Goal: Contribute content: Contribute content

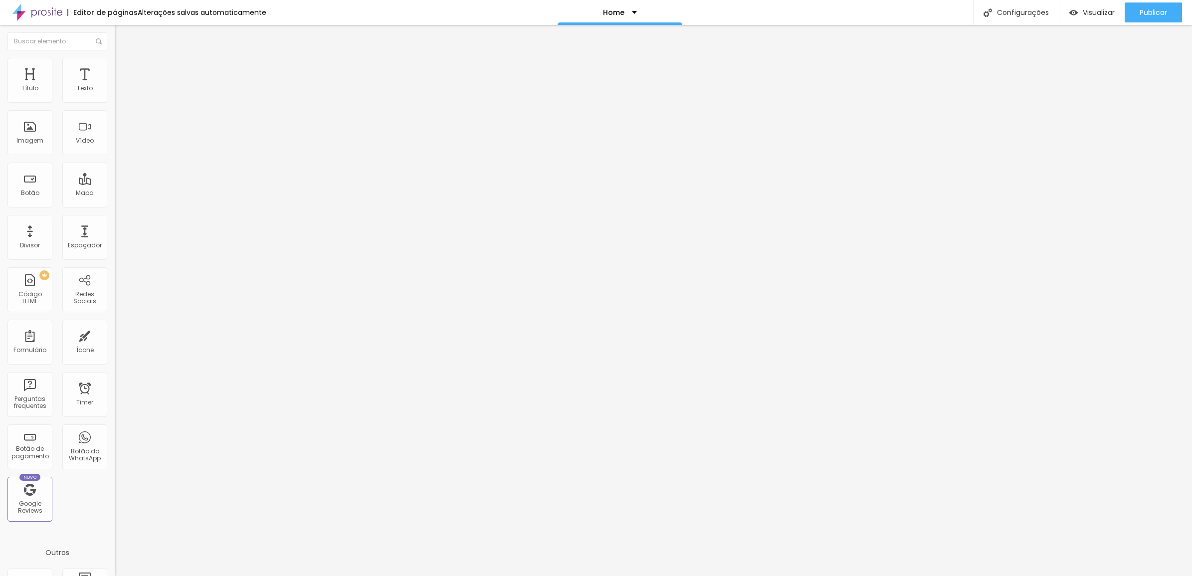
click at [115, 43] on button "Editar Seção" at bounding box center [172, 36] width 115 height 23
click at [115, 60] on img at bounding box center [119, 62] width 9 height 9
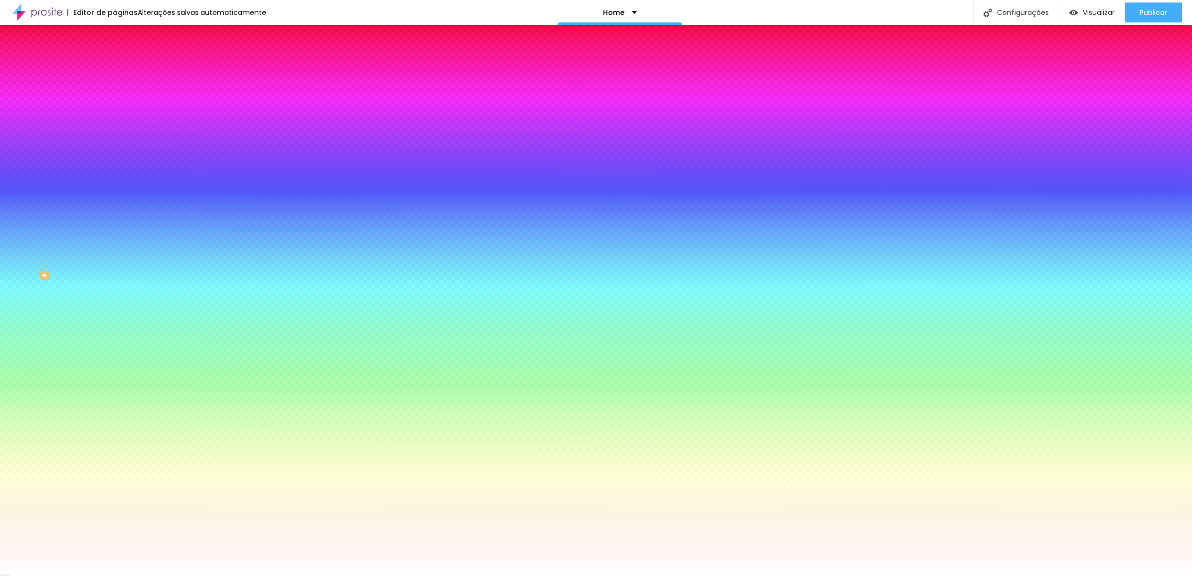
click at [115, 92] on span "Adicionar imagem" at bounding box center [147, 87] width 64 height 8
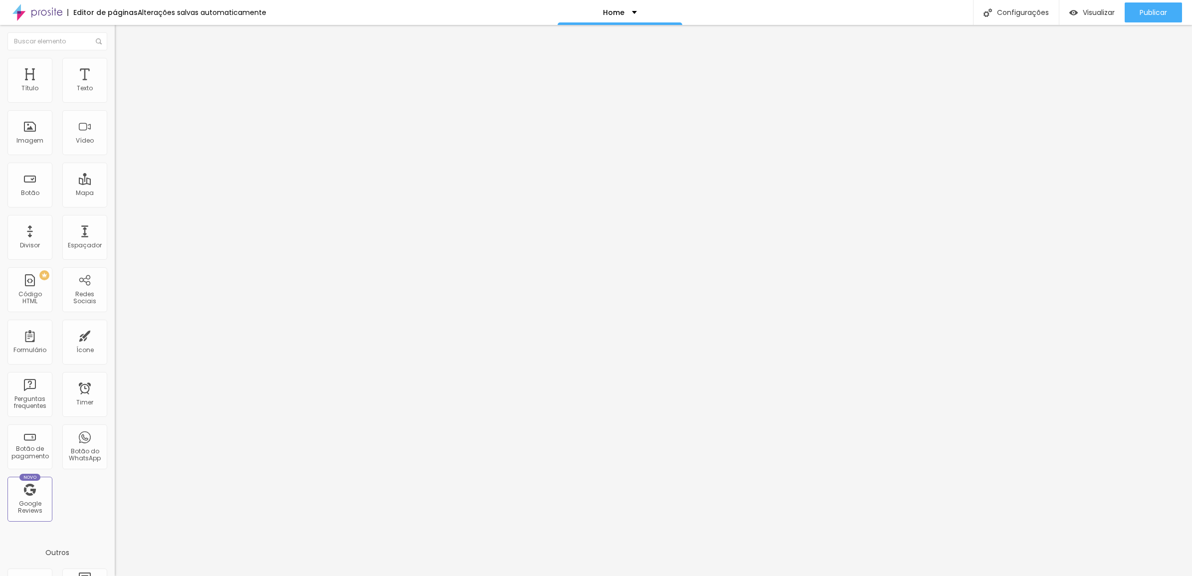
click at [115, 40] on button "Editar Coluna" at bounding box center [172, 36] width 115 height 23
click at [115, 86] on span "Adicionar imagem" at bounding box center [147, 81] width 64 height 8
click at [115, 156] on span "Original" at bounding box center [127, 152] width 24 height 8
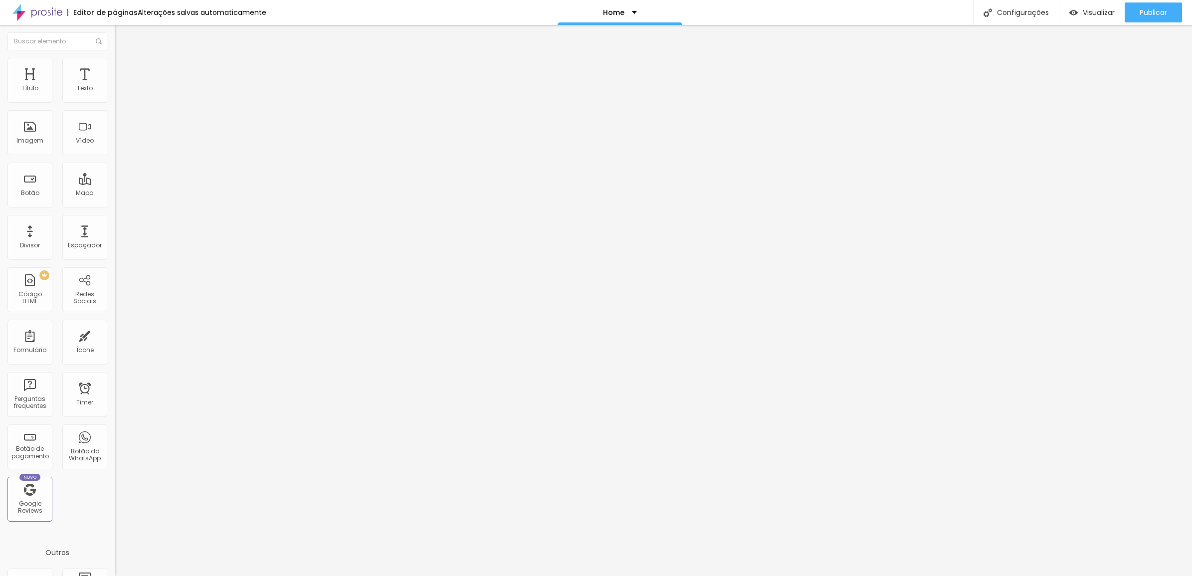
click at [115, 174] on span "Quadrado" at bounding box center [131, 170] width 32 height 8
click at [137, 168] on span "4:3" at bounding box center [141, 164] width 9 height 8
click at [115, 162] on span "Cinema" at bounding box center [127, 158] width 25 height 8
click at [137, 172] on span "4:3" at bounding box center [141, 167] width 9 height 8
click at [124, 68] on span "Estilo" at bounding box center [131, 64] width 15 height 8
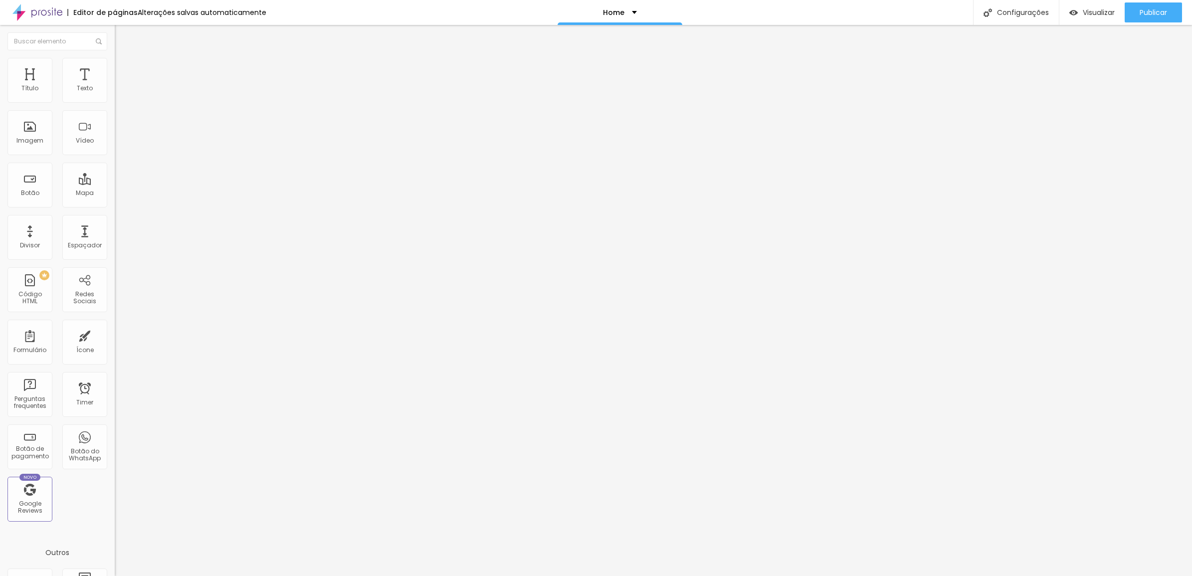
type input "3"
type input "5"
type input "9"
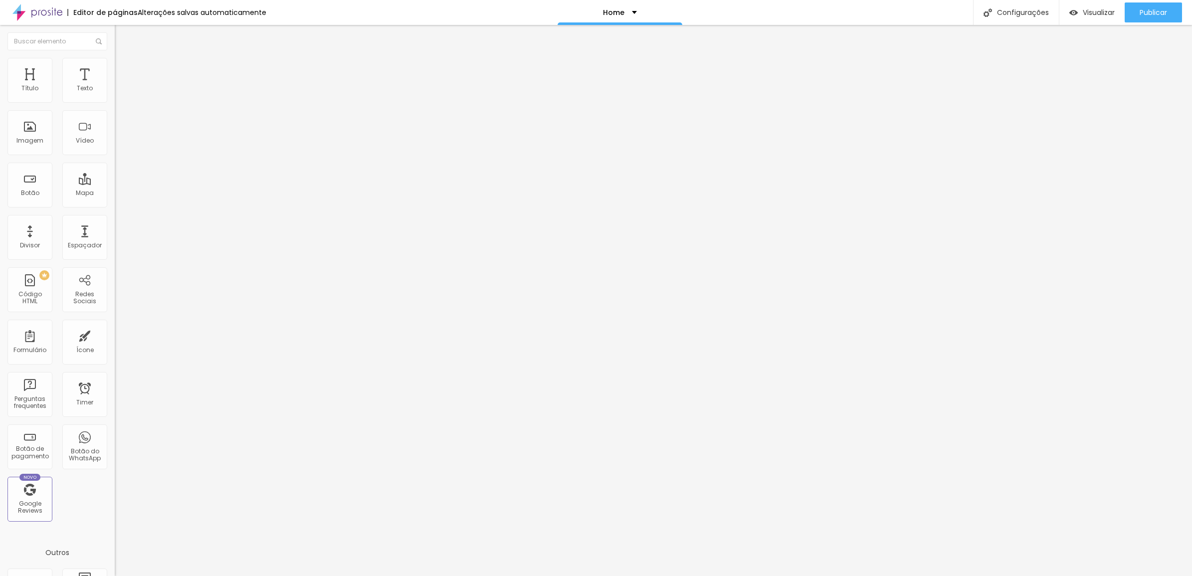
type input "9"
type input "15"
type input "19"
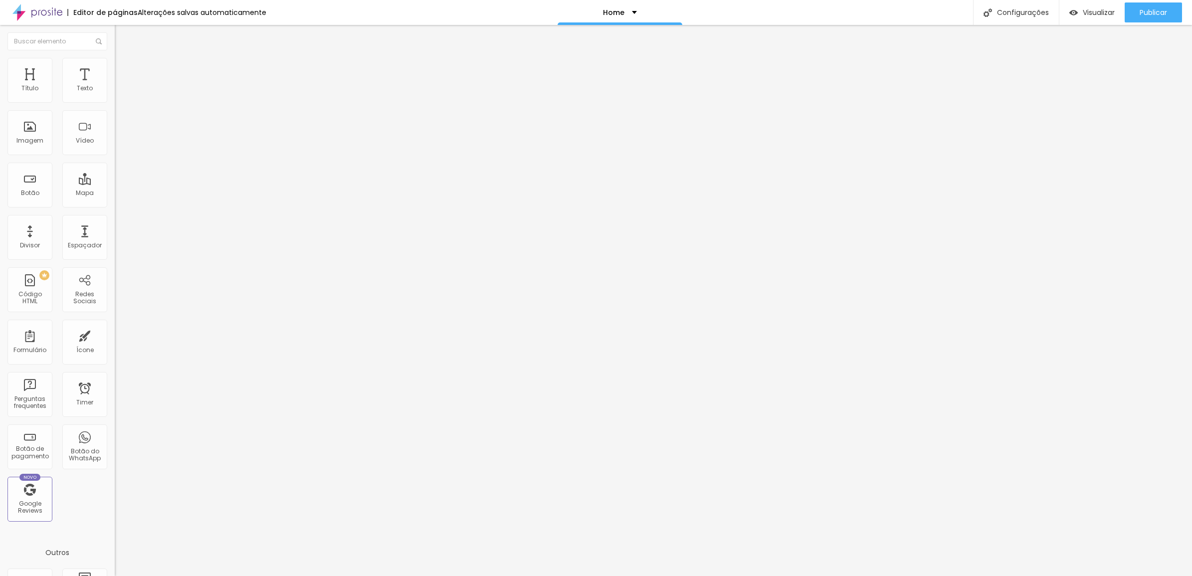
type input "30"
type input "34"
type input "58"
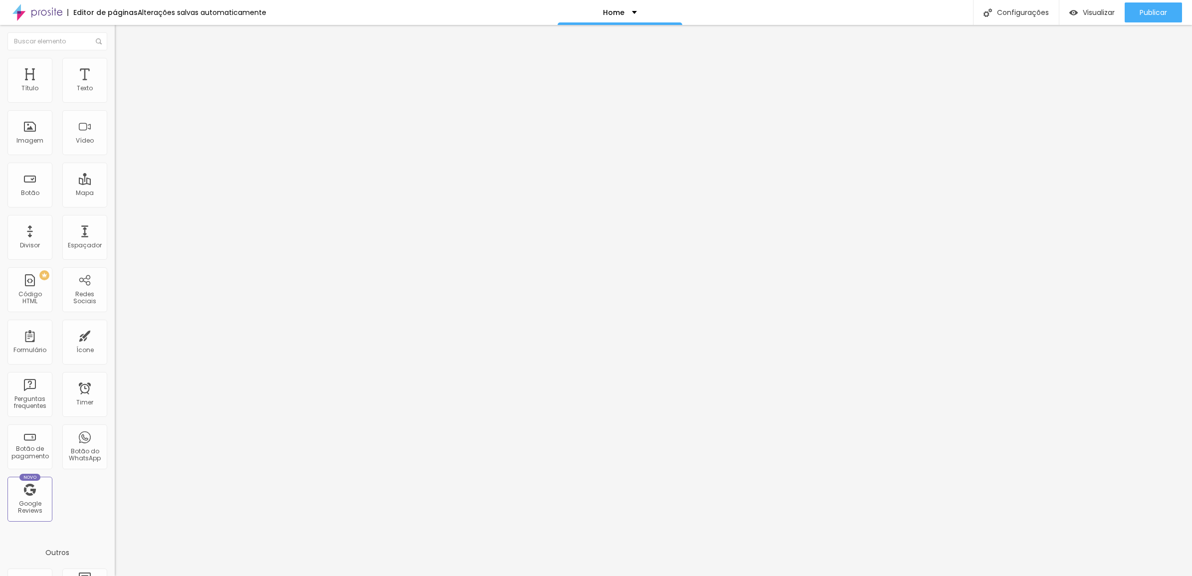
type input "58"
type input "65"
type input "79"
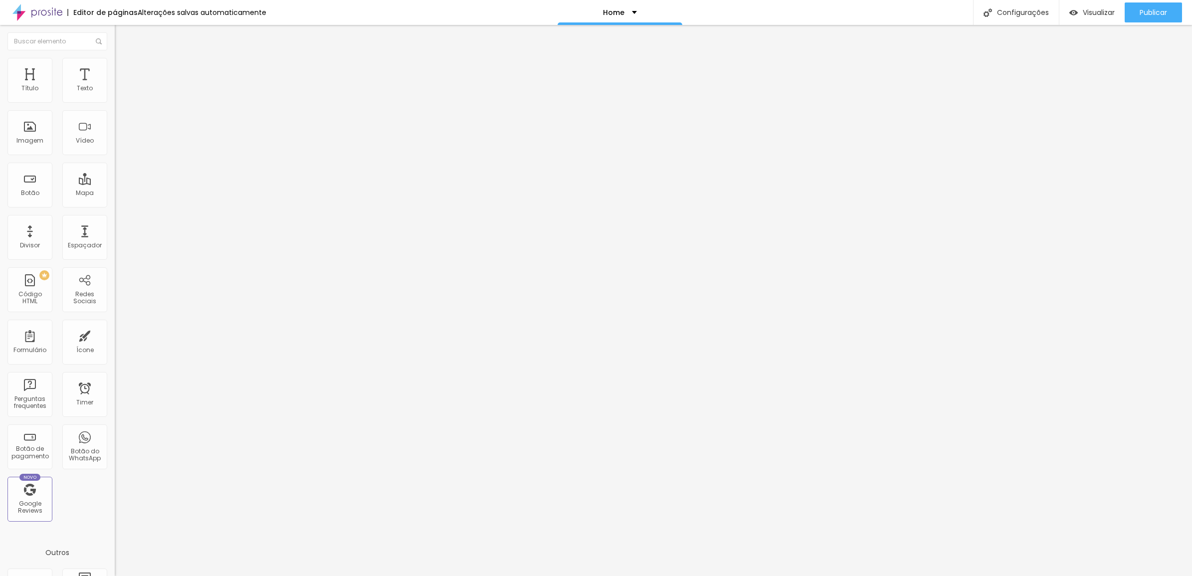
type input "93"
type input "106"
type input "118"
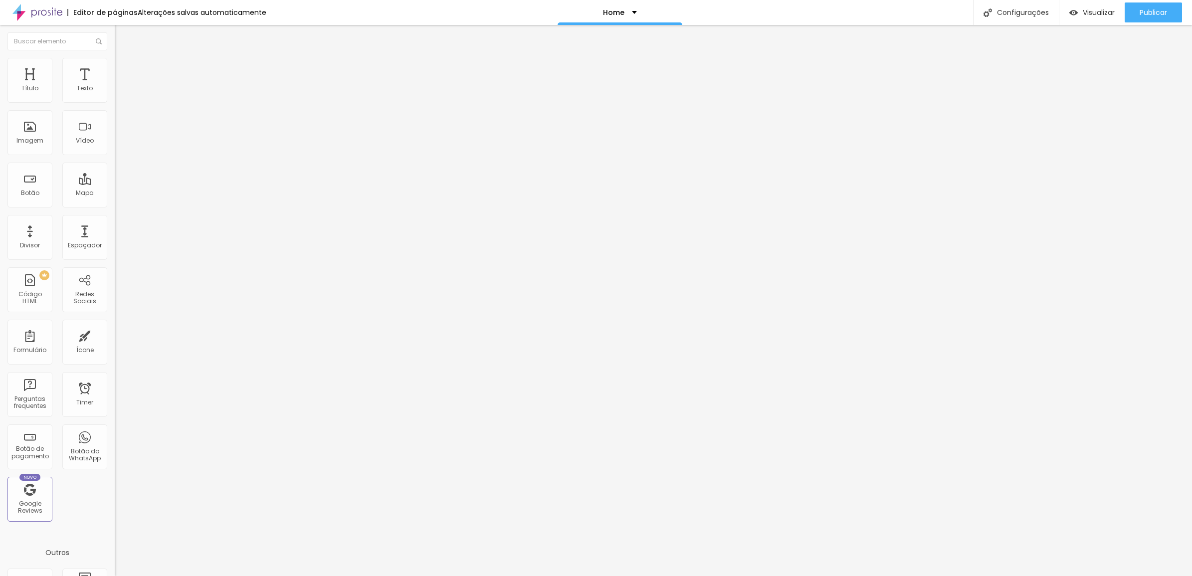
type input "118"
type input "126"
type input "135"
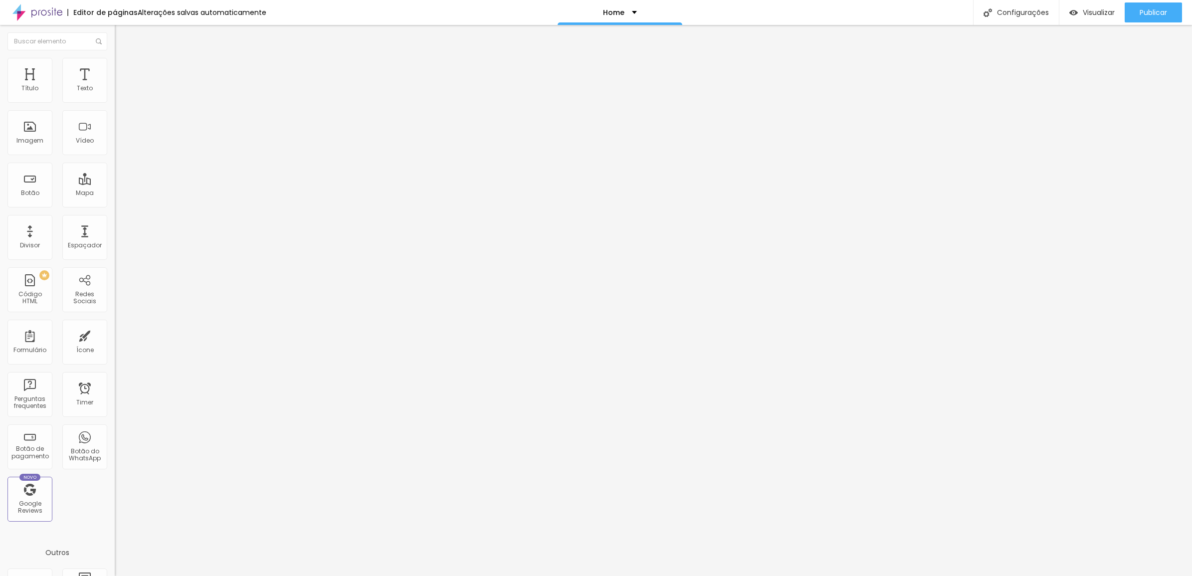
type input "143"
type input "145"
type input "151"
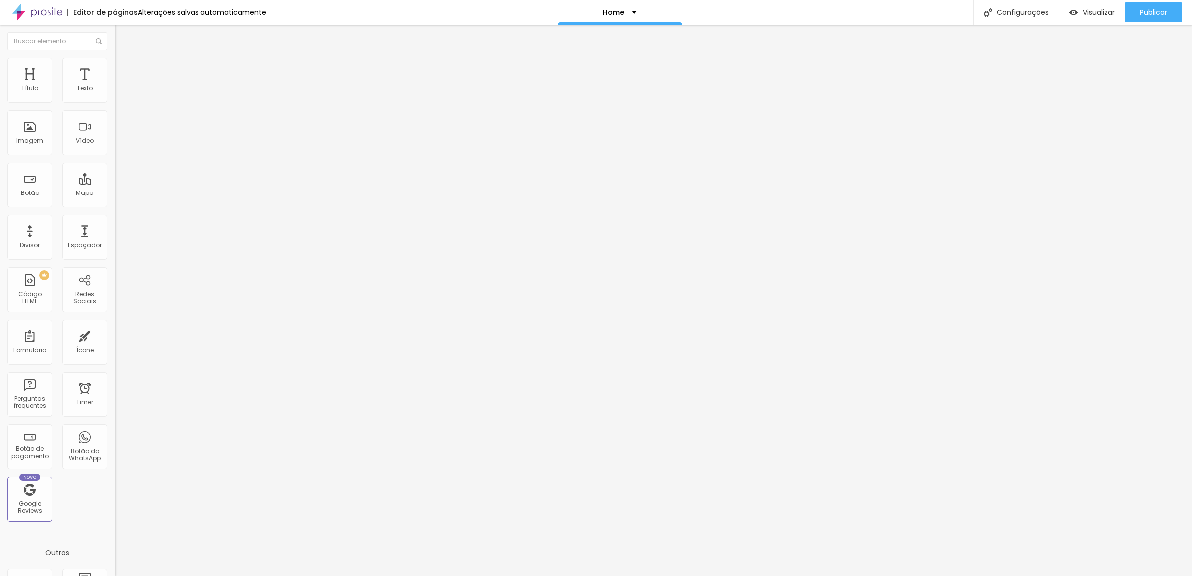
type input "151"
type input "161"
type input "172"
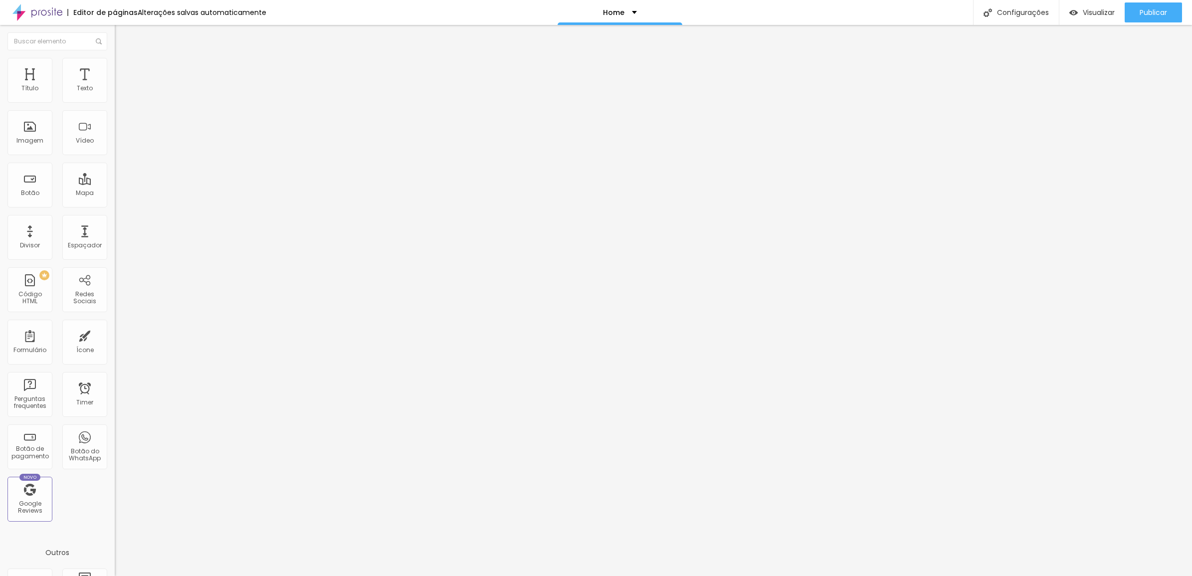
type input "184"
type input "200"
type input "163"
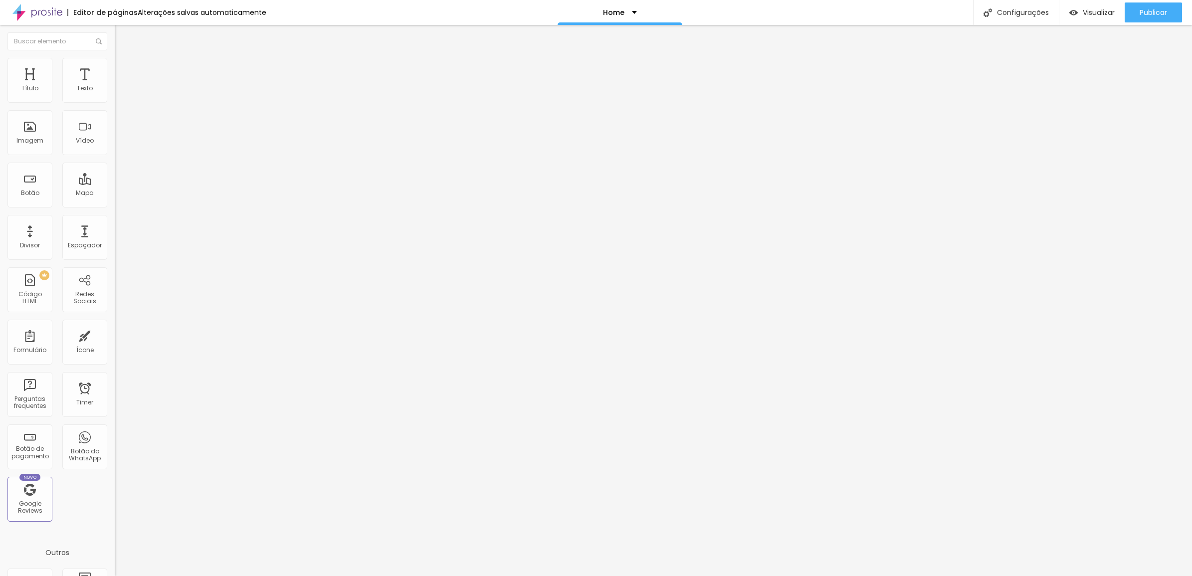
type input "163"
type input "108"
type input "54"
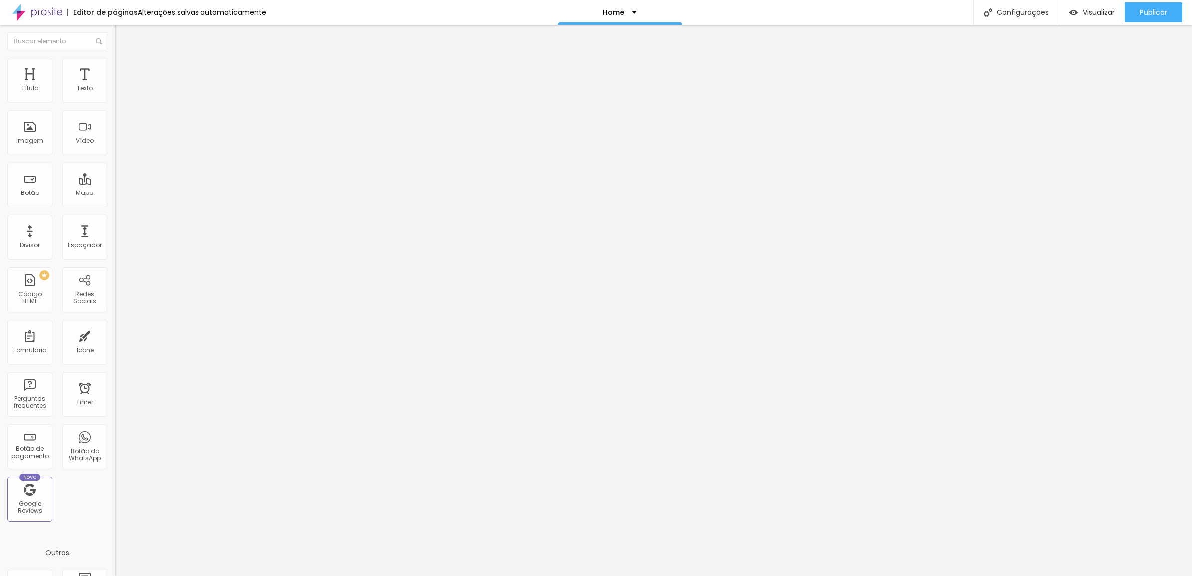
type input "9"
type input "0"
drag, startPoint x: 23, startPoint y: 125, endPoint x: 33, endPoint y: 95, distance: 31.7
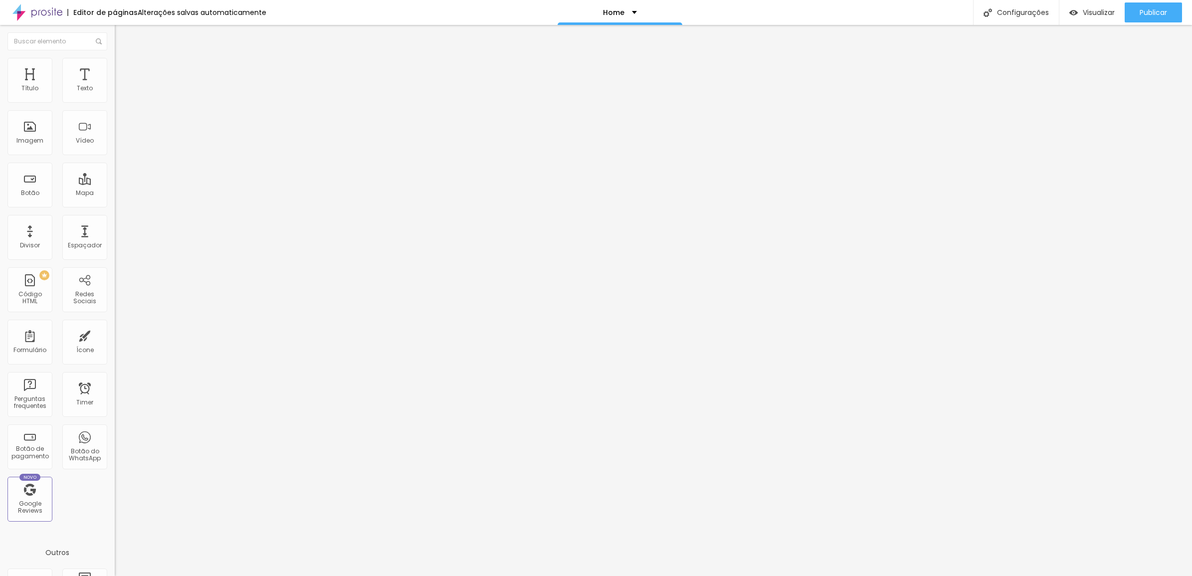
click at [115, 219] on input "range" at bounding box center [147, 223] width 64 height 8
click at [124, 73] on span "Avançado" at bounding box center [140, 74] width 33 height 8
click at [115, 65] on li "Estilo" at bounding box center [172, 63] width 115 height 10
click at [124, 59] on span "Conteúdo" at bounding box center [139, 54] width 31 height 8
click at [115, 86] on span "Trocar imagem" at bounding box center [142, 81] width 54 height 8
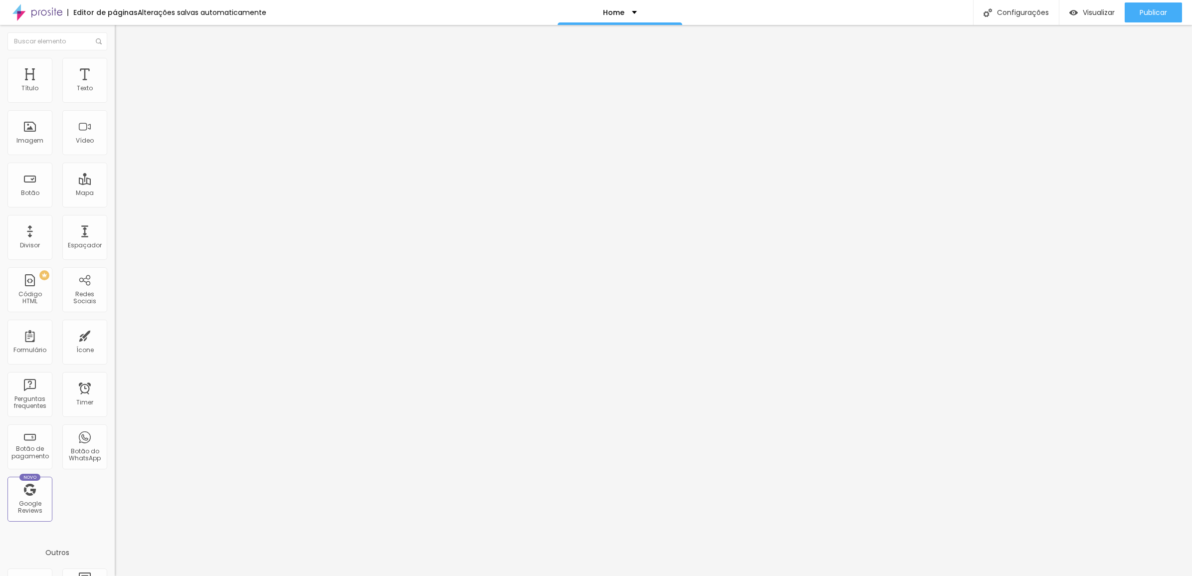
click at [115, 86] on span "Trocar imagem" at bounding box center [142, 81] width 54 height 8
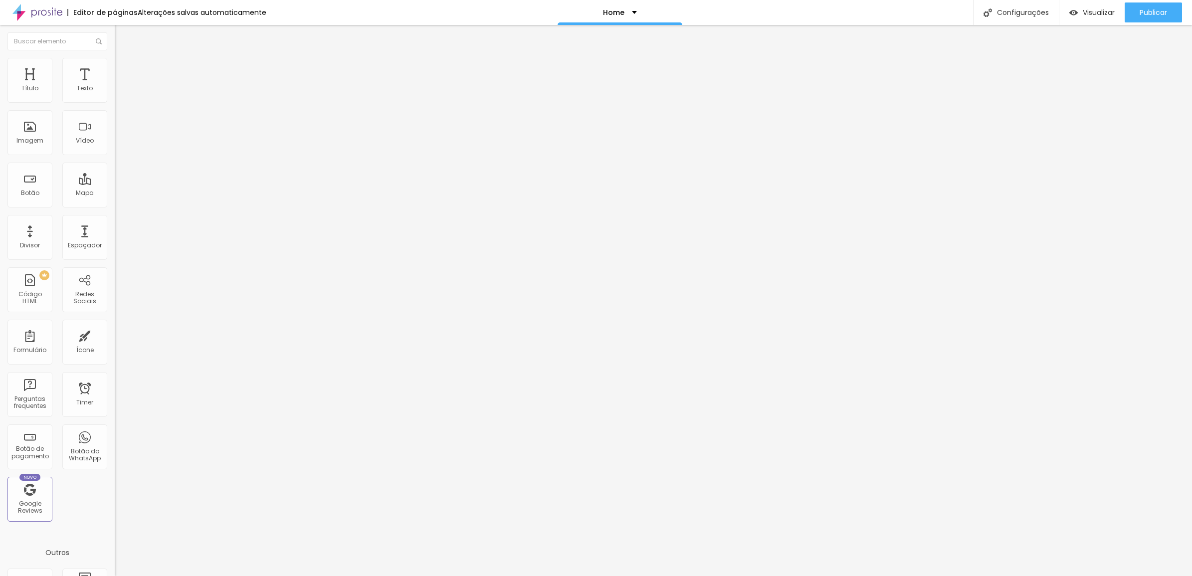
click at [115, 40] on button "Editar Imagem" at bounding box center [172, 36] width 115 height 23
click at [1144, 8] on span "Publicar" at bounding box center [1152, 12] width 27 height 8
click at [1088, 13] on span "Visualizar" at bounding box center [1089, 12] width 32 height 8
click at [115, 61] on img at bounding box center [119, 62] width 9 height 9
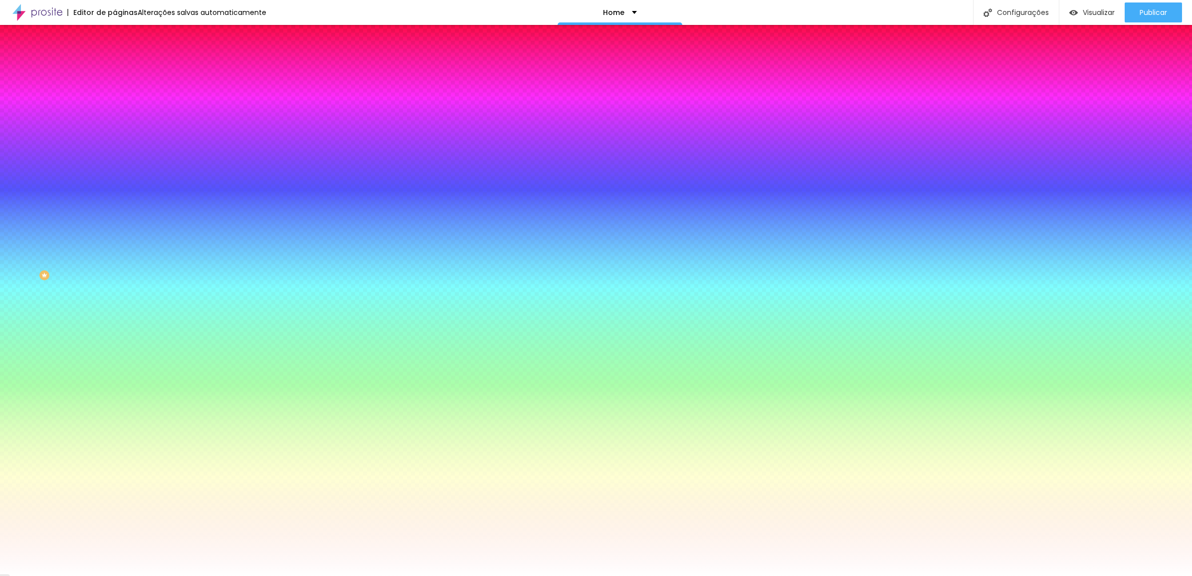
click at [115, 92] on span "Trocar imagem" at bounding box center [142, 87] width 54 height 8
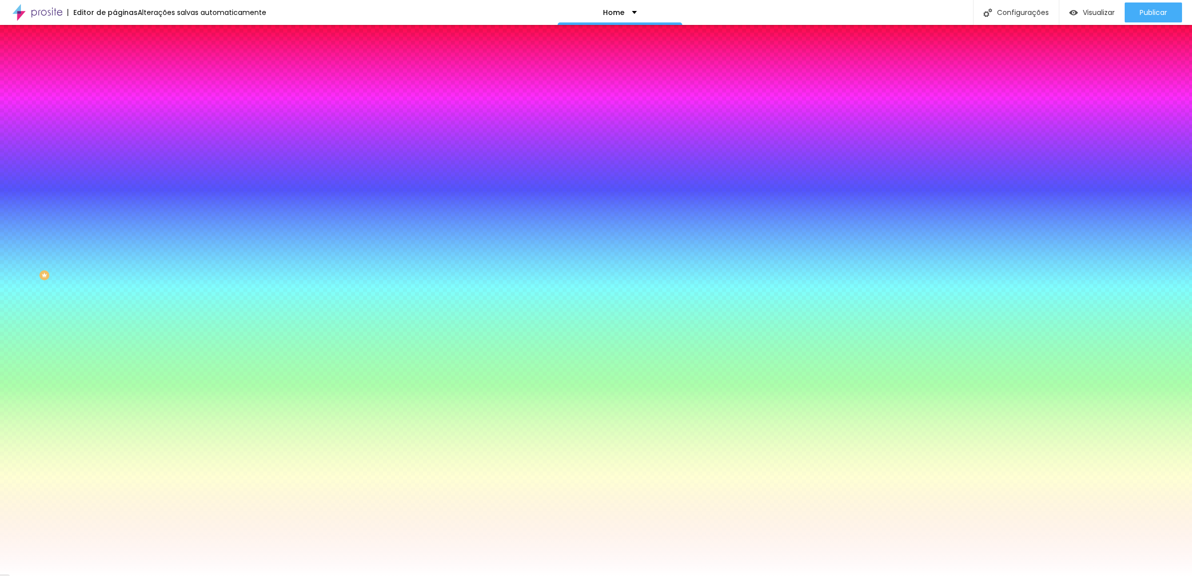
click at [115, 57] on img at bounding box center [119, 52] width 9 height 9
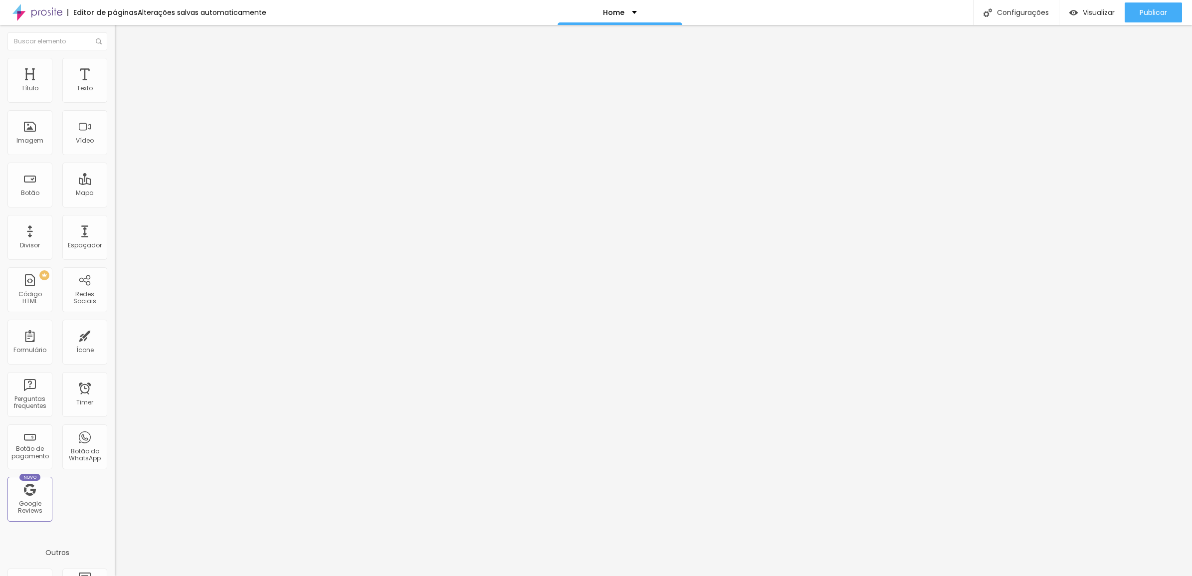
click at [115, 66] on li "Estilo" at bounding box center [172, 63] width 115 height 10
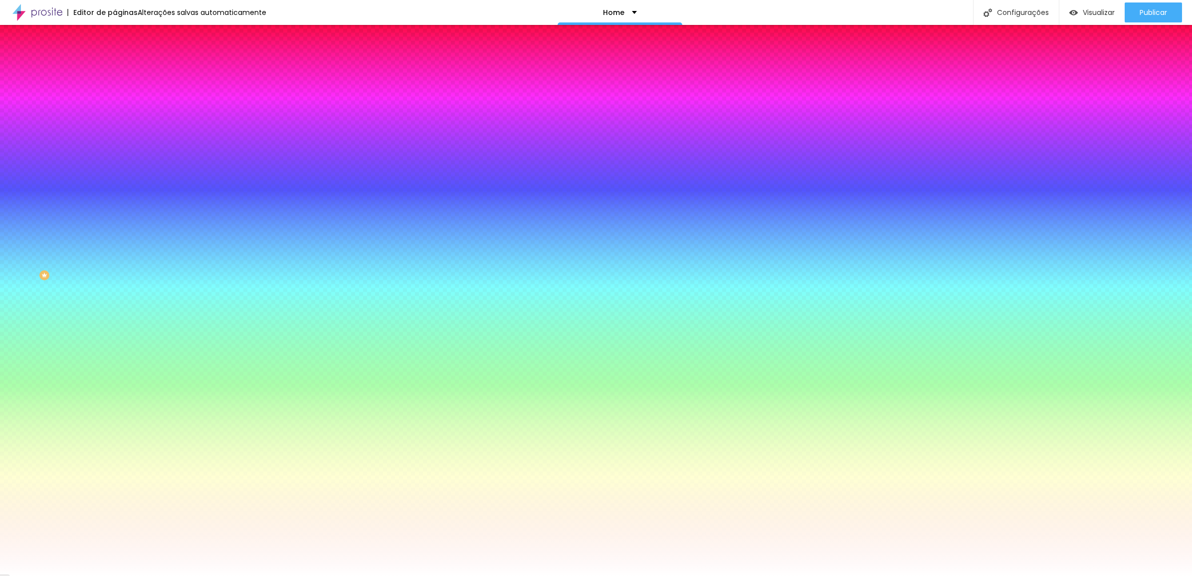
click at [115, 68] on li "Avançado" at bounding box center [172, 73] width 115 height 10
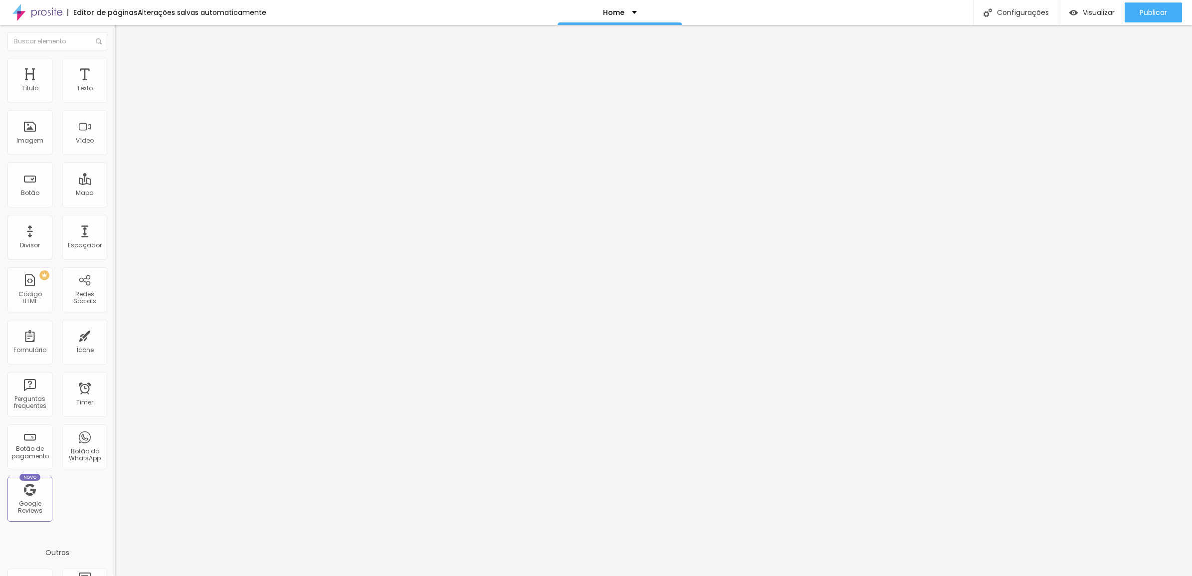
click at [115, 66] on li "Estilo" at bounding box center [172, 63] width 115 height 10
drag, startPoint x: 32, startPoint y: 63, endPoint x: 53, endPoint y: 86, distance: 30.7
click at [115, 58] on li "Conteúdo" at bounding box center [172, 53] width 115 height 10
click at [115, 156] on span "4:3 Padrão" at bounding box center [131, 152] width 33 height 8
click at [115, 178] on span "Quadrado" at bounding box center [131, 173] width 32 height 8
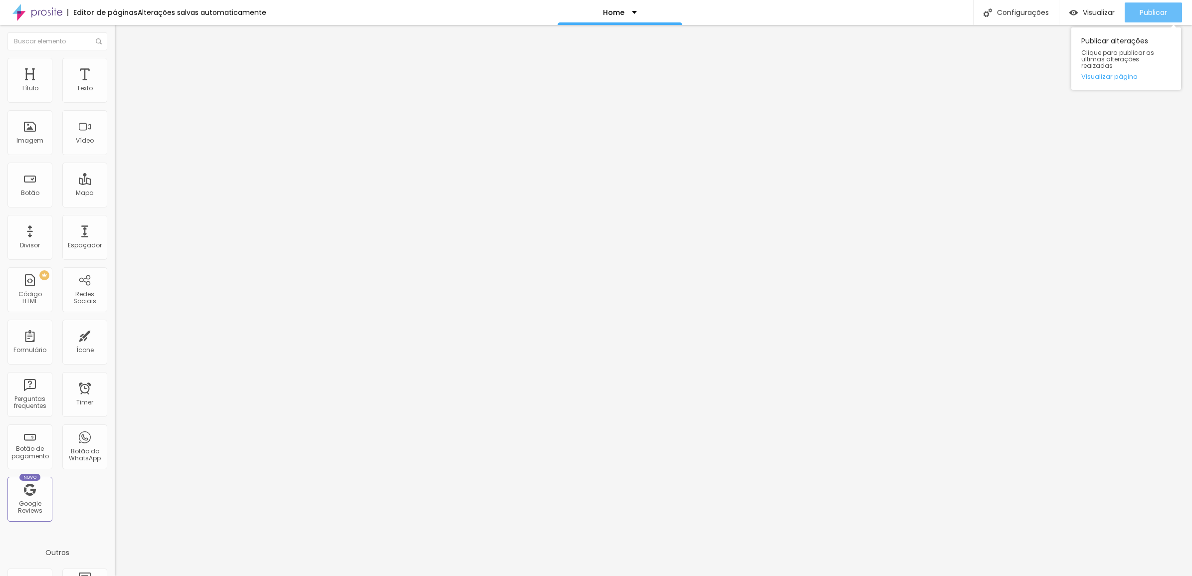
click at [1145, 8] on span "Publicar" at bounding box center [1152, 12] width 27 height 8
click at [115, 60] on img at bounding box center [119, 62] width 9 height 9
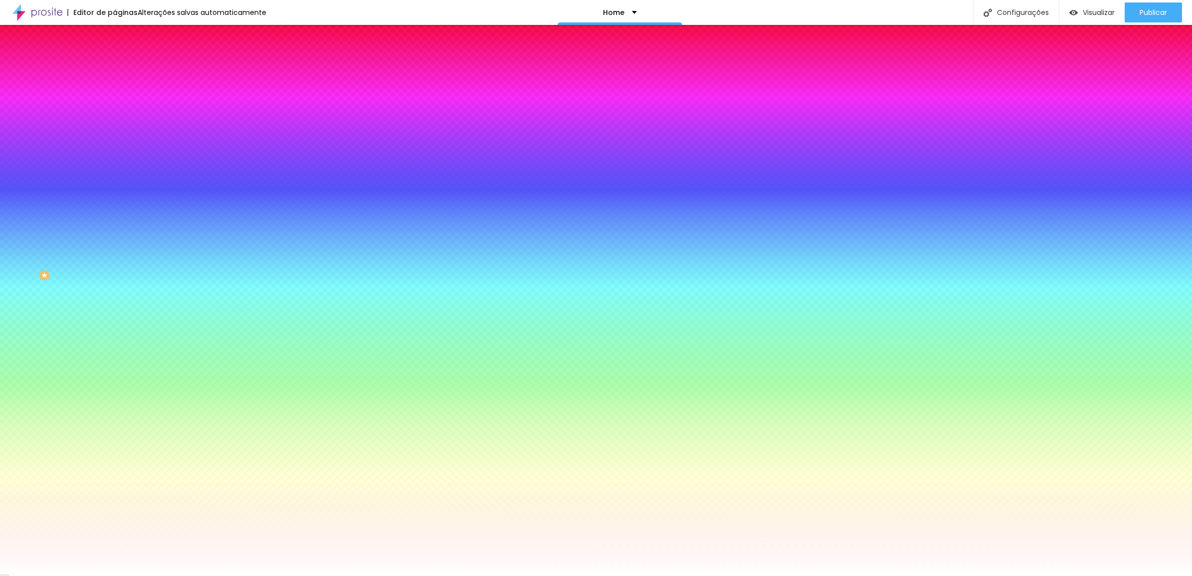
click at [115, 104] on span "Nenhum" at bounding box center [128, 99] width 26 height 8
click at [115, 119] on span "Parallax" at bounding box center [127, 115] width 24 height 8
click at [115, 110] on span "Nenhum" at bounding box center [128, 105] width 26 height 8
click at [115, 68] on li "Avançado" at bounding box center [172, 73] width 115 height 10
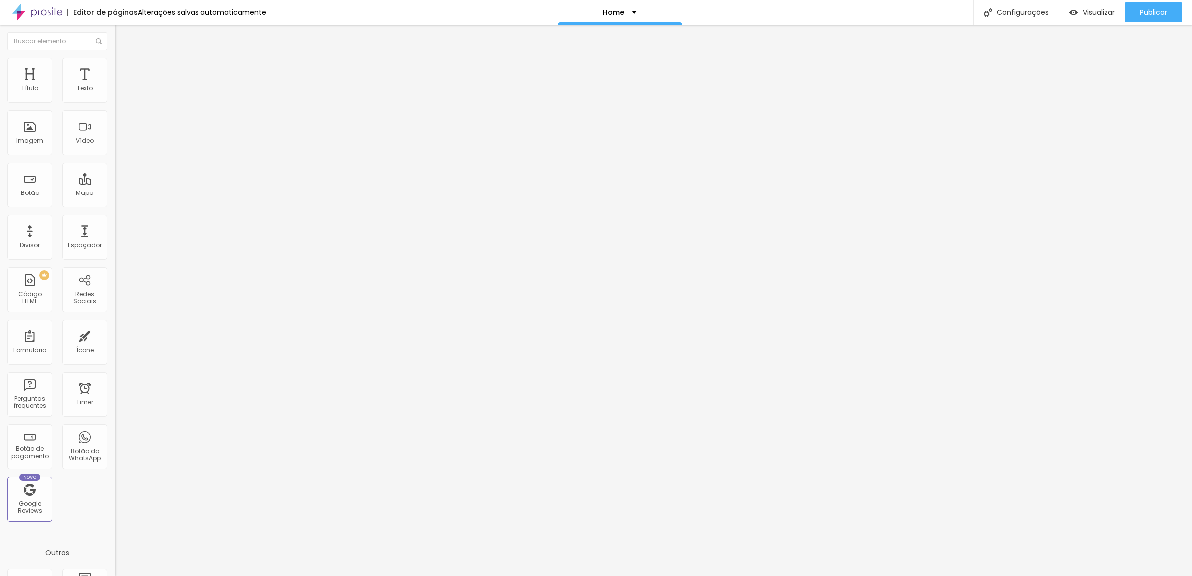
click at [124, 69] on span "Estilo" at bounding box center [131, 64] width 15 height 8
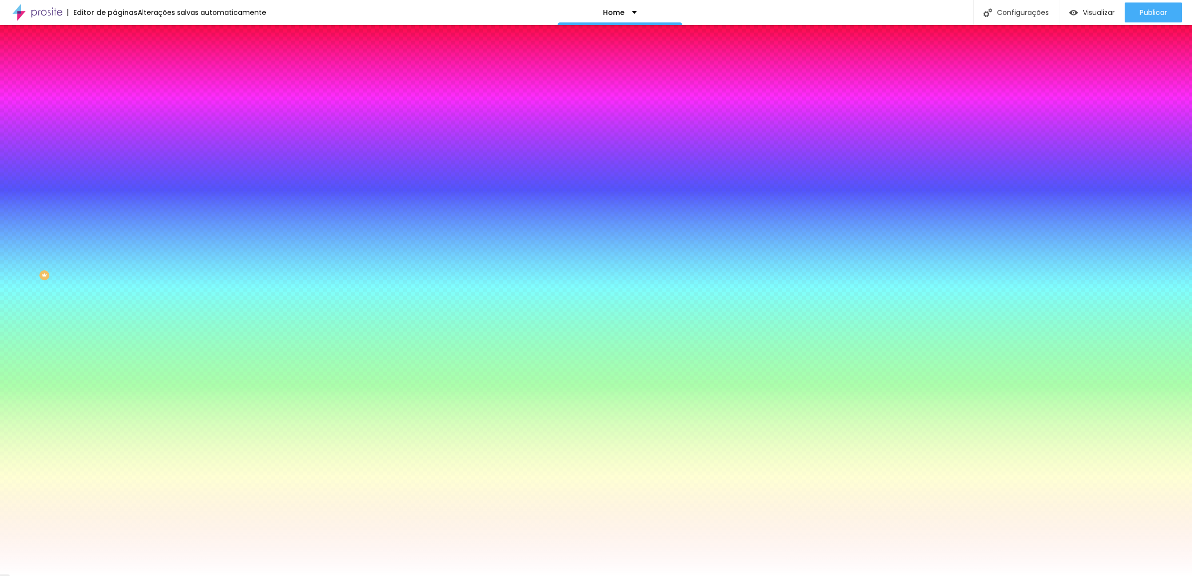
click at [115, 57] on img at bounding box center [119, 52] width 9 height 9
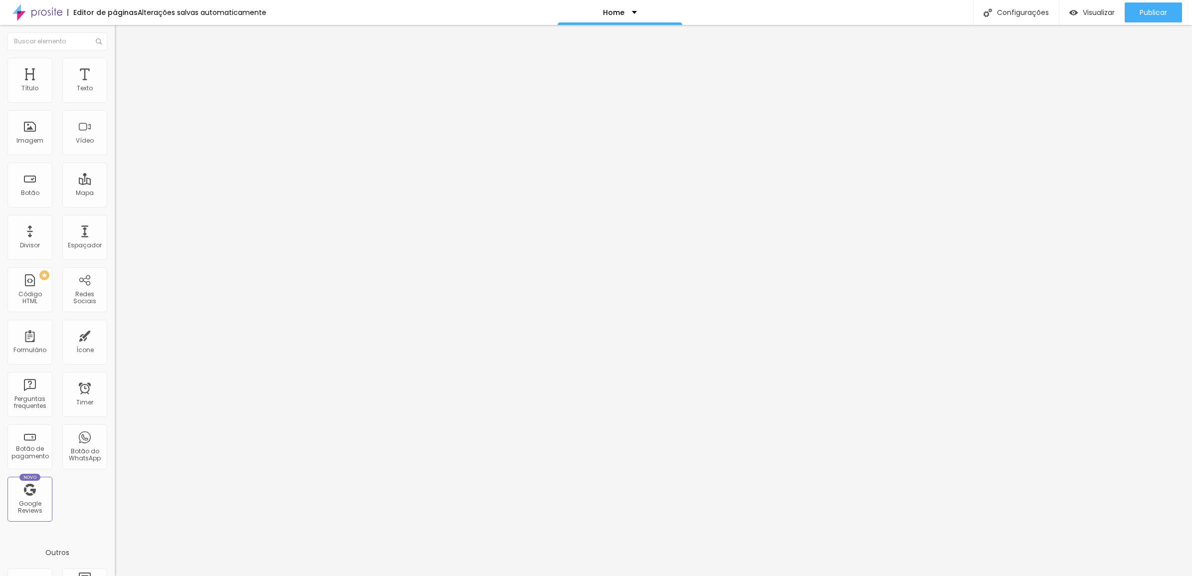
click at [115, 31] on button "Editar Seção" at bounding box center [172, 36] width 115 height 23
click at [115, 91] on span "Encaixotado" at bounding box center [134, 86] width 39 height 8
click at [115, 105] on div "Completo" at bounding box center [172, 102] width 115 height 6
click at [124, 69] on span "Estilo" at bounding box center [131, 64] width 15 height 8
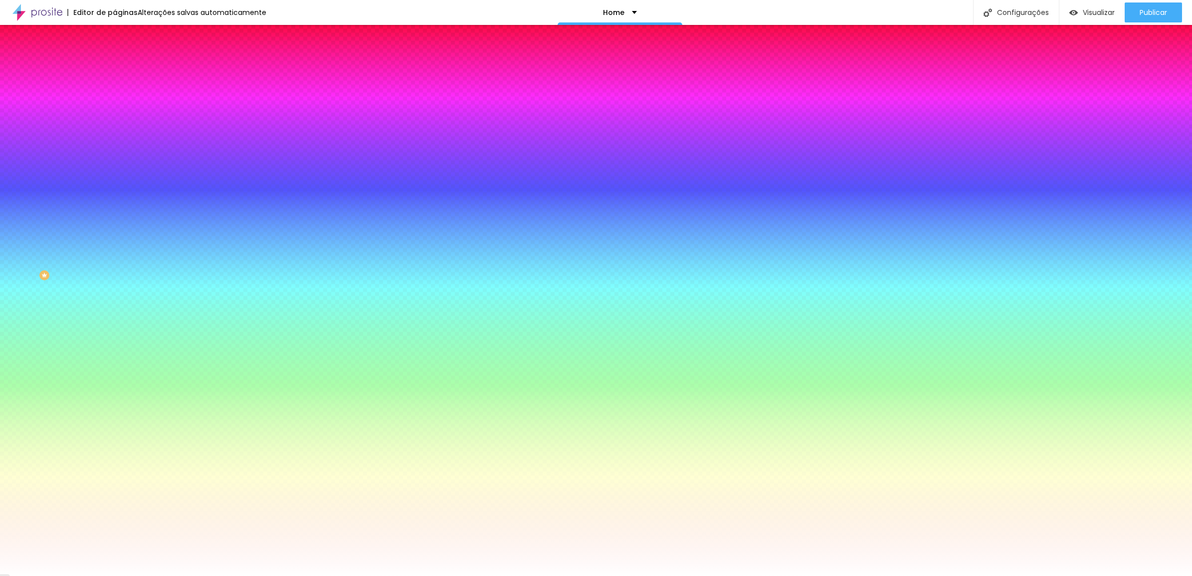
click at [115, 104] on span "Nenhum" at bounding box center [128, 99] width 26 height 8
click at [119, 129] on icon "button" at bounding box center [119, 128] width 1 height 1
click at [124, 73] on span "Avançado" at bounding box center [140, 74] width 33 height 8
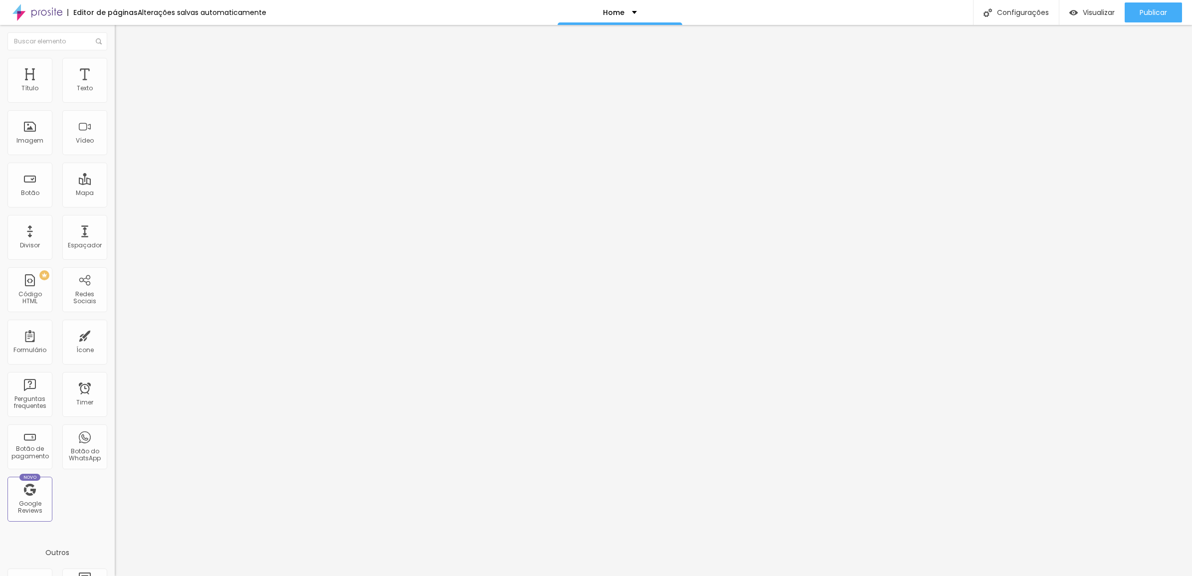
type input "15"
type input "10"
type input "5"
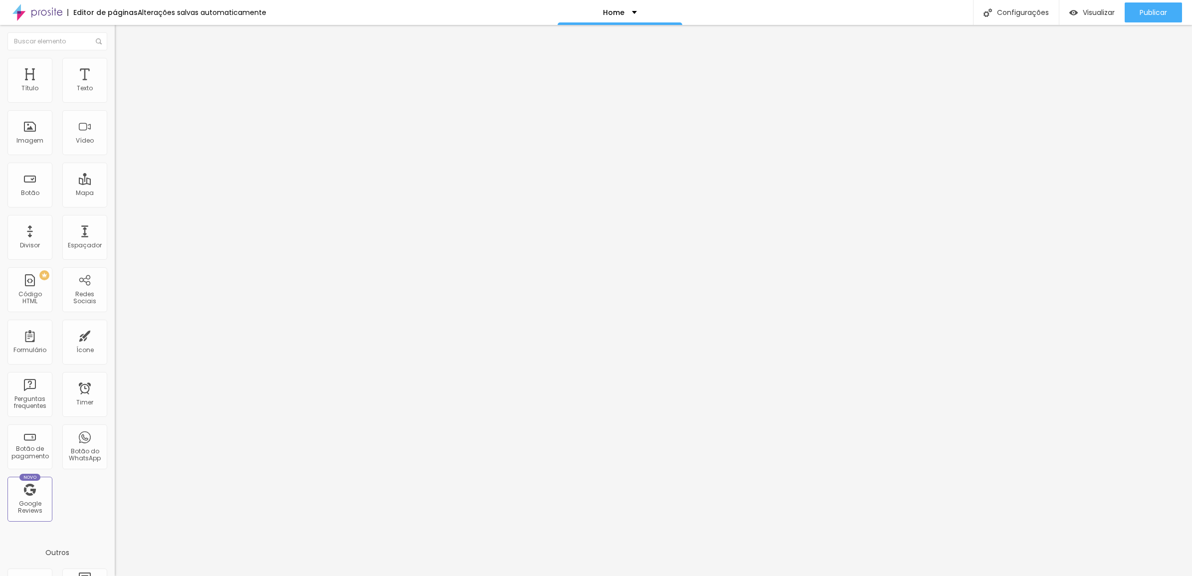
type input "5"
type input "10"
type input "15"
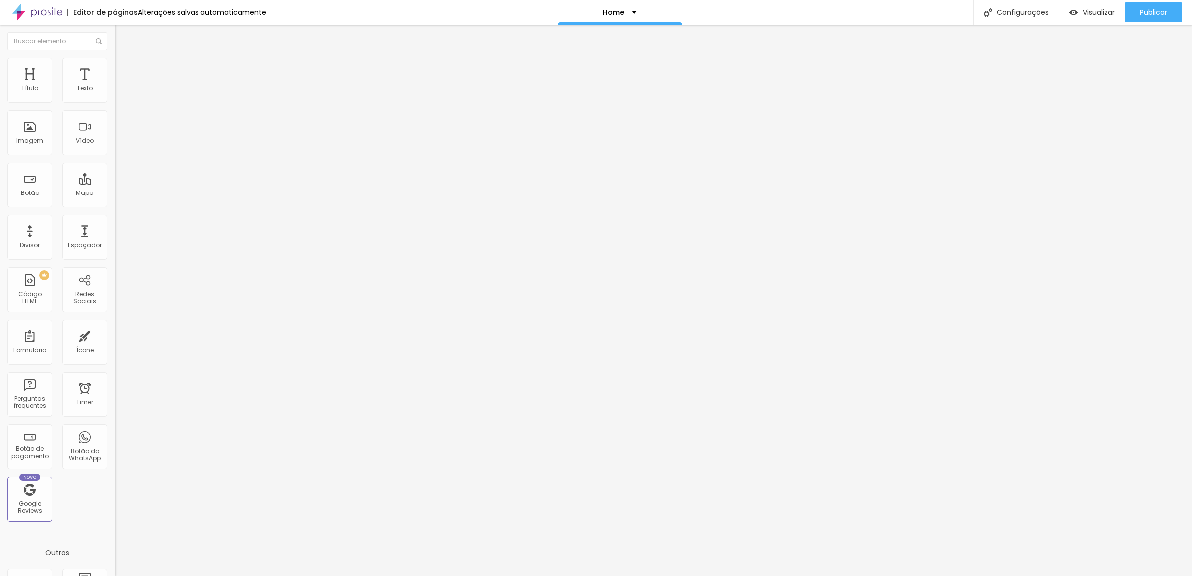
type input "20"
type input "25"
type input "30"
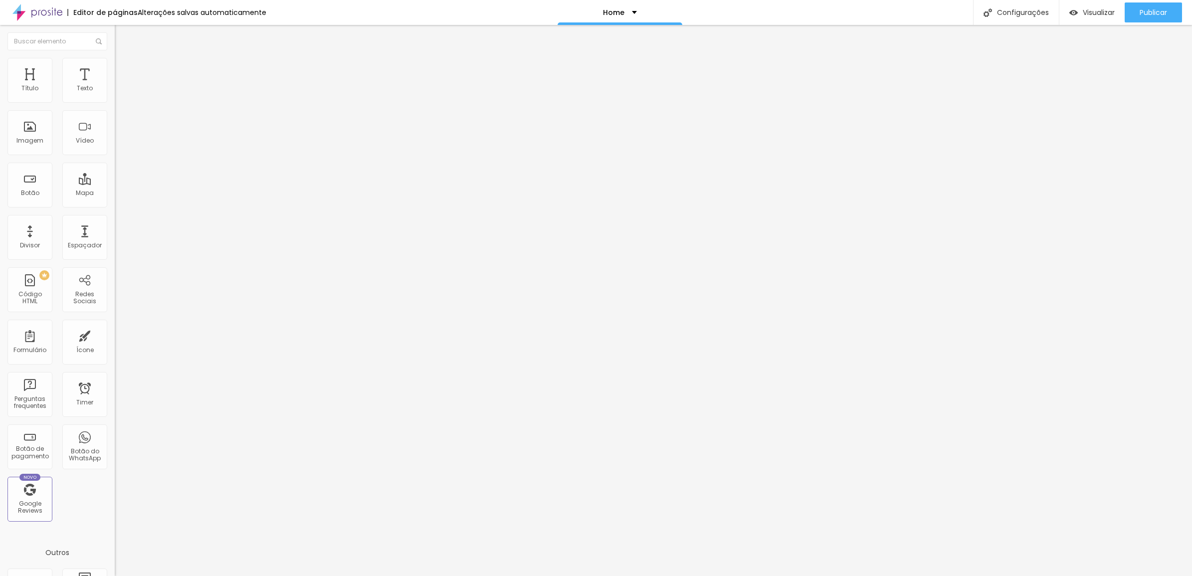
type input "30"
type input "25"
type input "20"
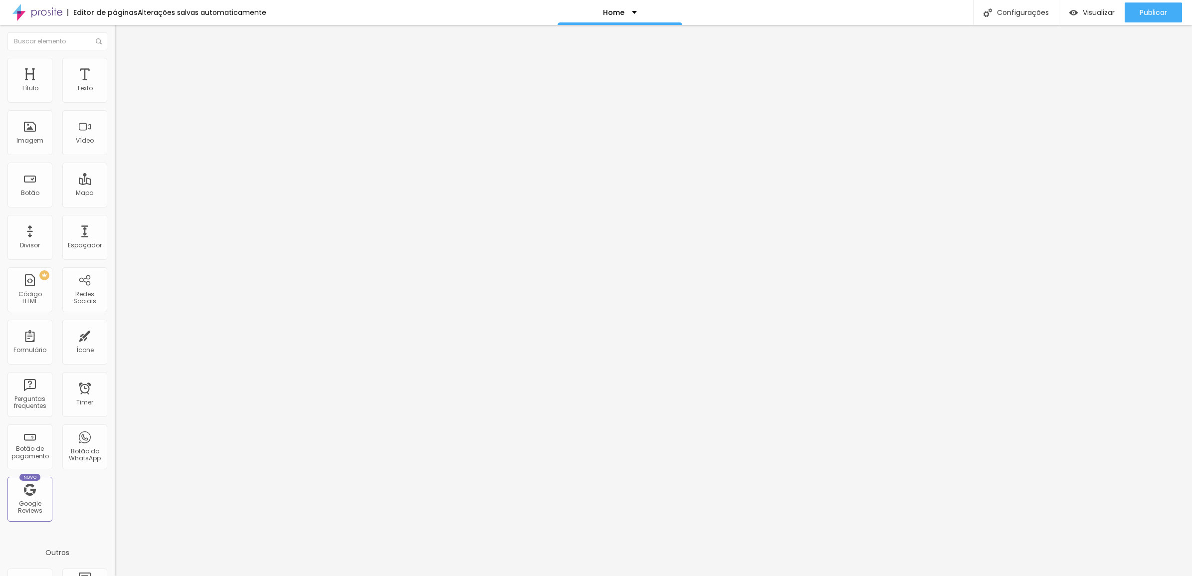
type input "15"
type input "10"
type input "5"
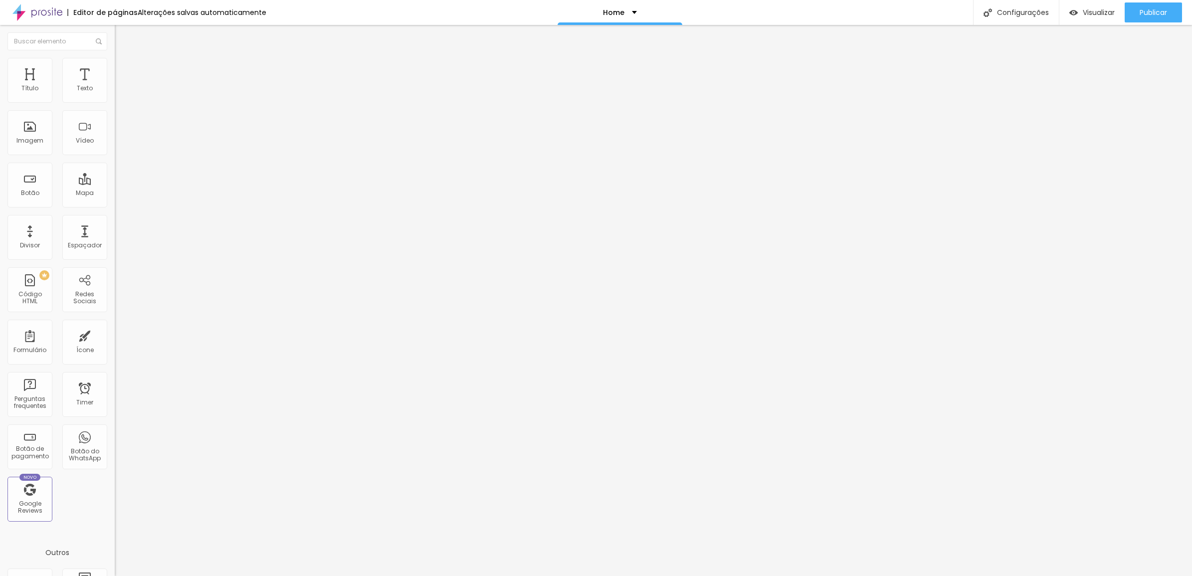
type input "5"
type input "0"
type input "5"
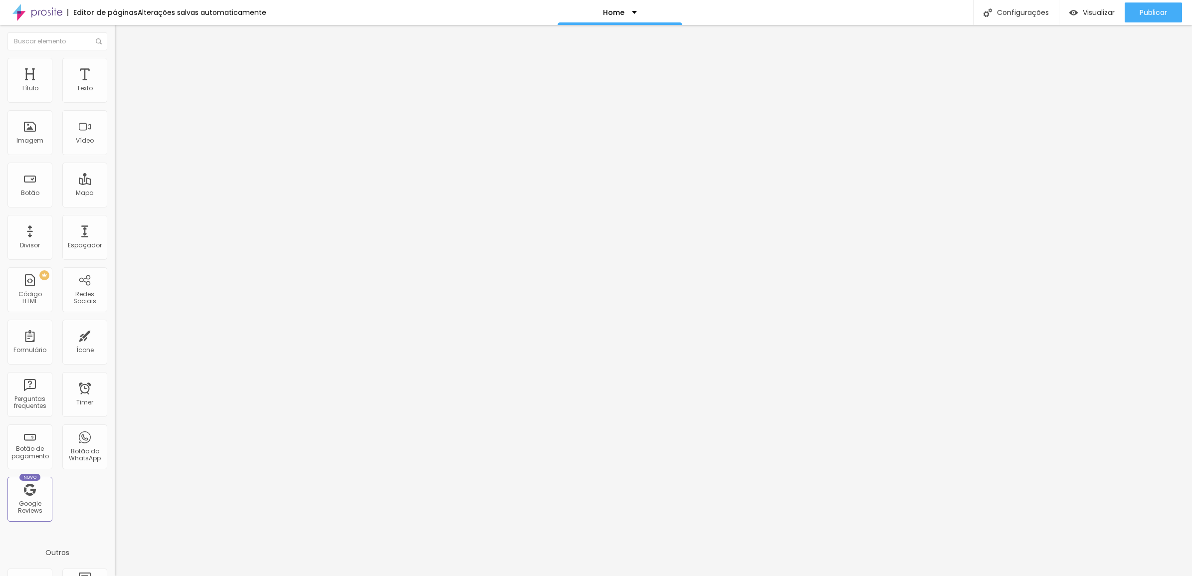
type input "10"
type input "15"
type input "20"
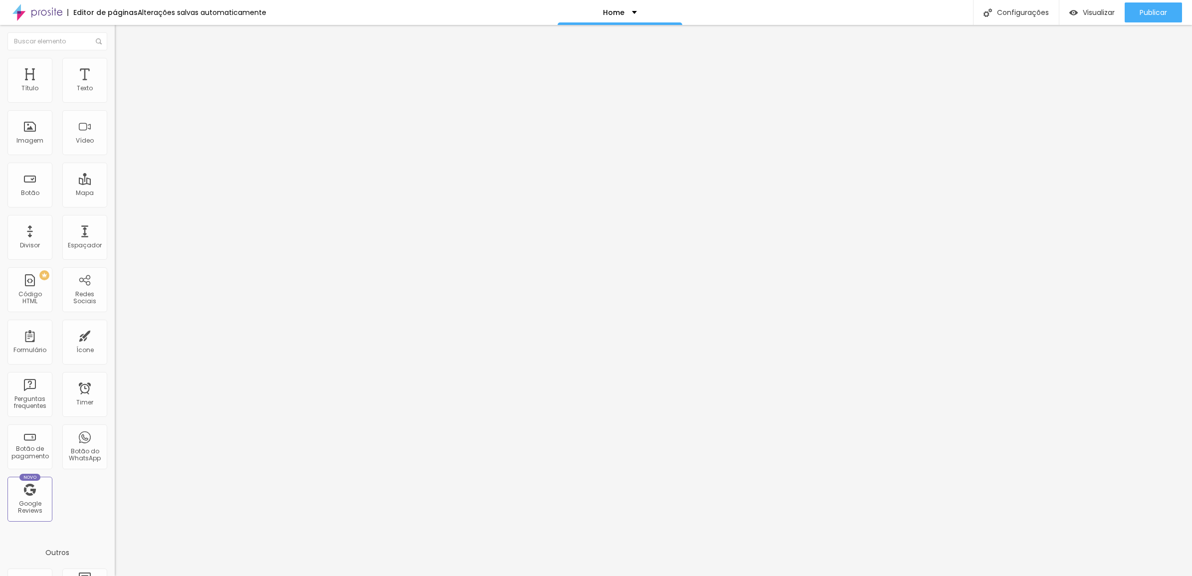
type input "20"
type input "25"
type input "30"
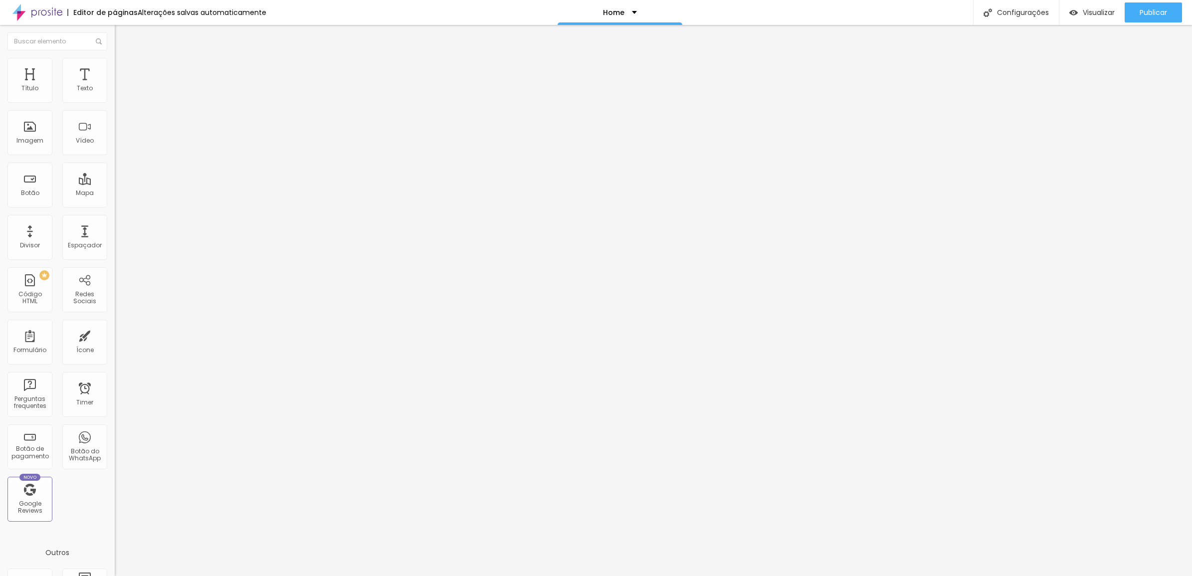
drag, startPoint x: 63, startPoint y: 100, endPoint x: 245, endPoint y: 101, distance: 182.0
type input "30"
click at [179, 193] on input "range" at bounding box center [147, 197] width 64 height 8
click at [1135, 5] on button "Publicar" at bounding box center [1152, 12] width 57 height 20
click at [115, 126] on img at bounding box center [118, 122] width 7 height 7
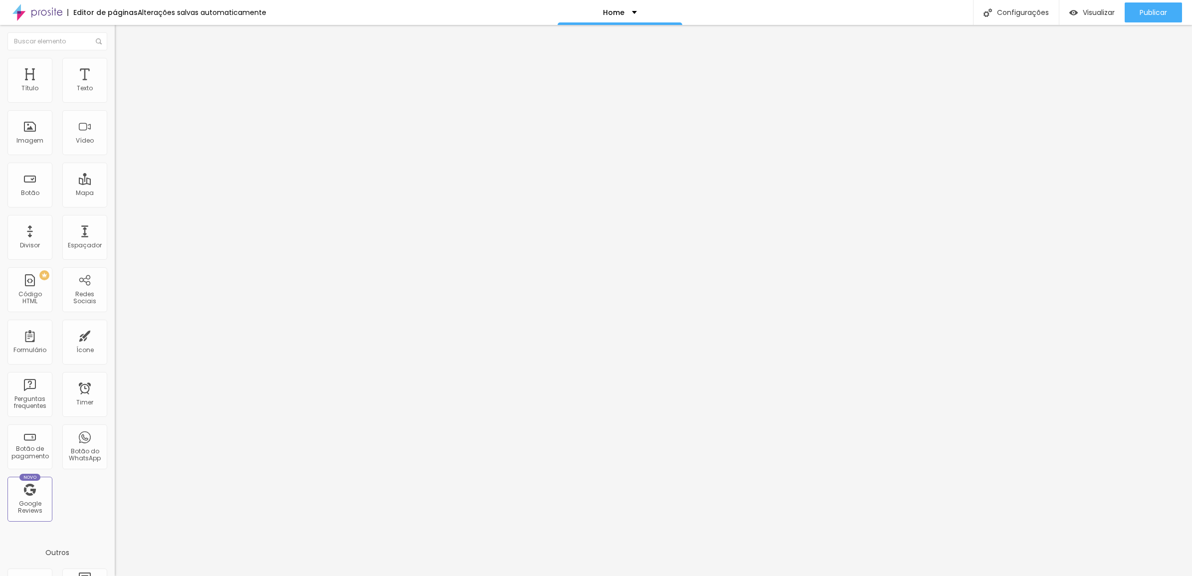
click at [115, 142] on img at bounding box center [118, 138] width 7 height 7
click at [115, 143] on div at bounding box center [172, 131] width 115 height 24
click at [115, 134] on img at bounding box center [118, 130] width 7 height 7
click at [115, 156] on span "1:1 Quadrado" at bounding box center [134, 152] width 39 height 8
click at [115, 182] on div "Original" at bounding box center [172, 180] width 115 height 6
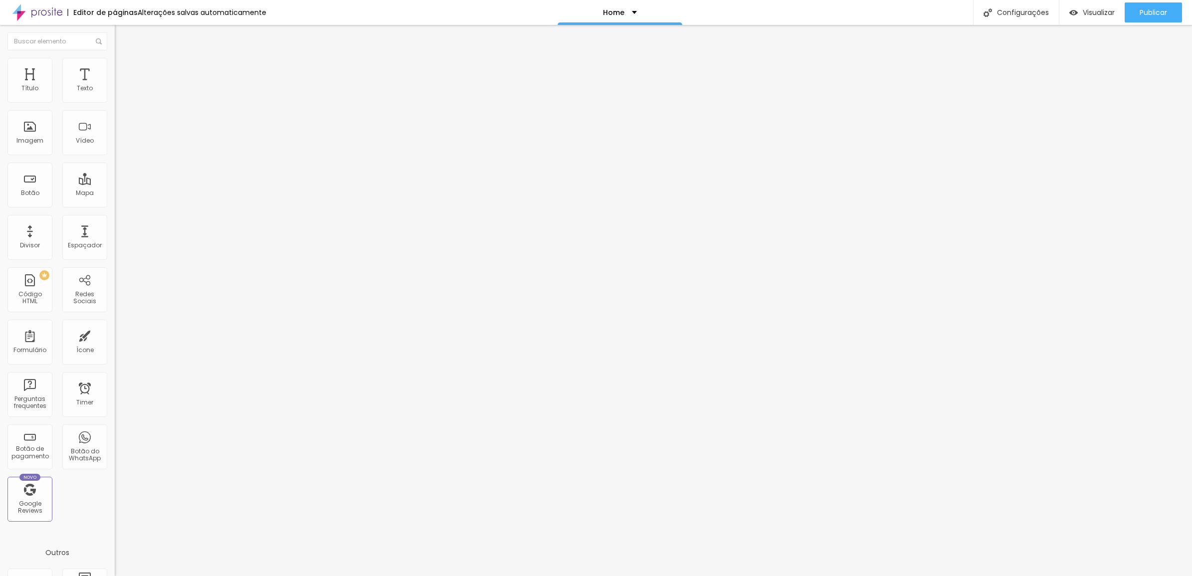
click at [115, 182] on div "Cinema 16:9 Padrão 4:3 Quadrado 1:1 Original" at bounding box center [172, 168] width 115 height 27
click at [115, 162] on span "Cinema" at bounding box center [127, 158] width 25 height 8
click at [115, 172] on span "Padrão" at bounding box center [126, 167] width 22 height 8
click at [115, 178] on span "Quadrado" at bounding box center [131, 173] width 32 height 8
click at [115, 182] on div "Original" at bounding box center [172, 180] width 115 height 6
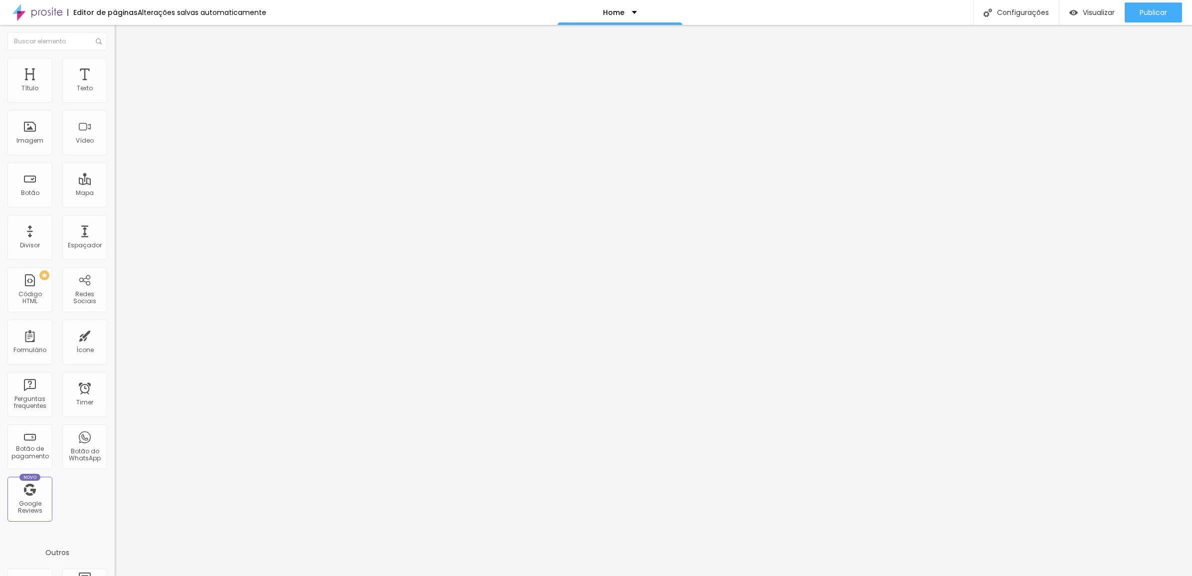
click at [115, 174] on span "Quadrado" at bounding box center [131, 170] width 32 height 8
click at [124, 69] on span "Estilo" at bounding box center [131, 64] width 15 height 8
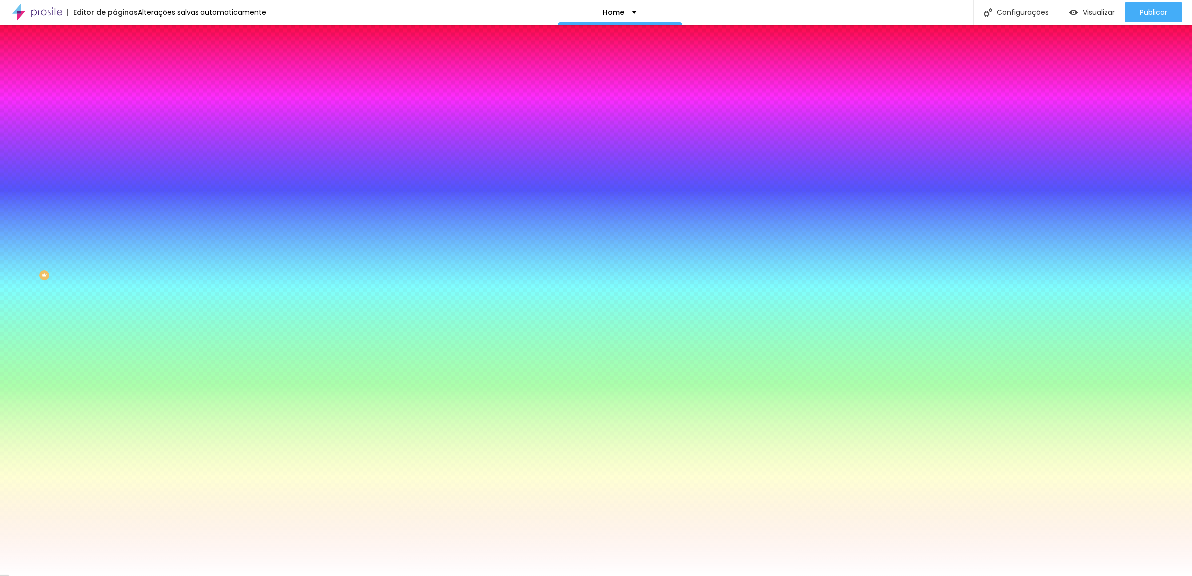
click at [115, 68] on li "Avançado" at bounding box center [172, 73] width 115 height 10
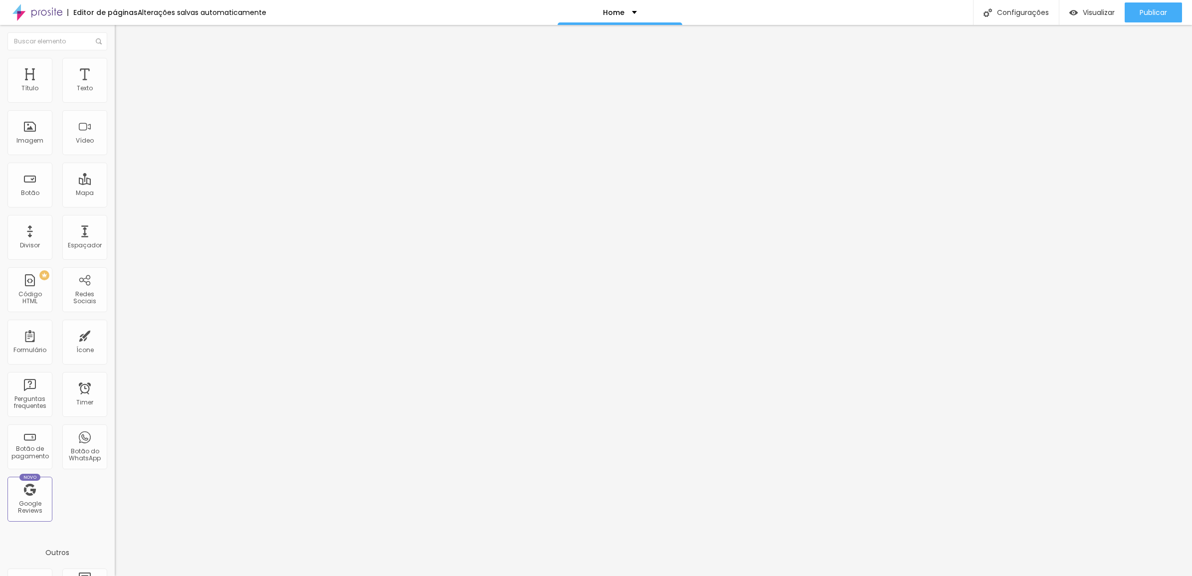
drag, startPoint x: 39, startPoint y: 95, endPoint x: 96, endPoint y: 104, distance: 58.0
click at [115, 104] on div "20 px Espaçamento Interno" at bounding box center [172, 148] width 115 height 141
type input "25"
type input "30"
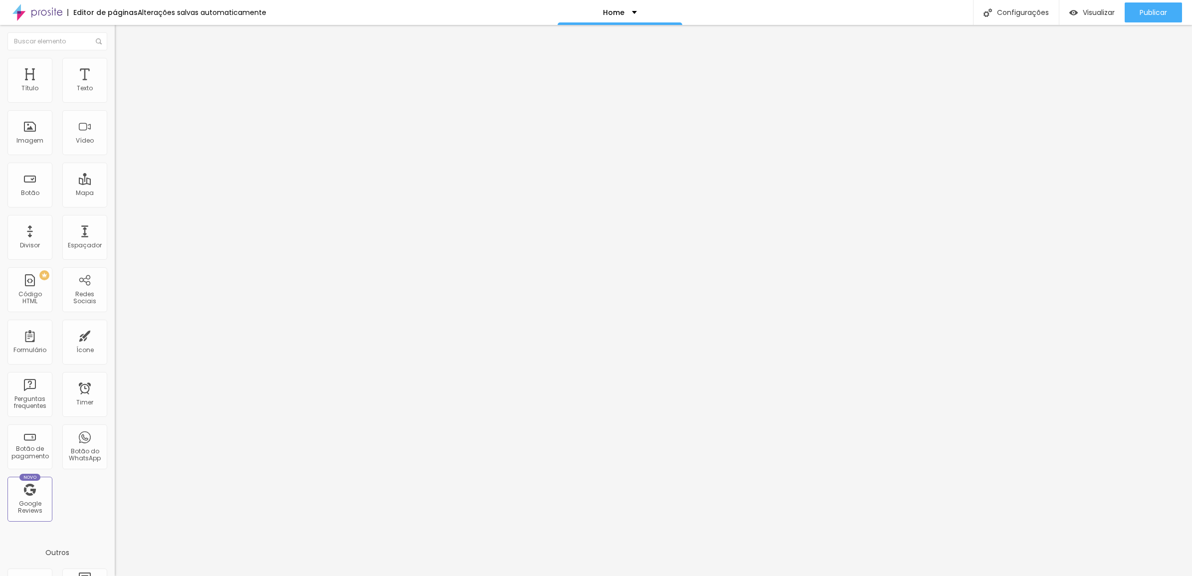
type input "30"
type input "35"
type input "40"
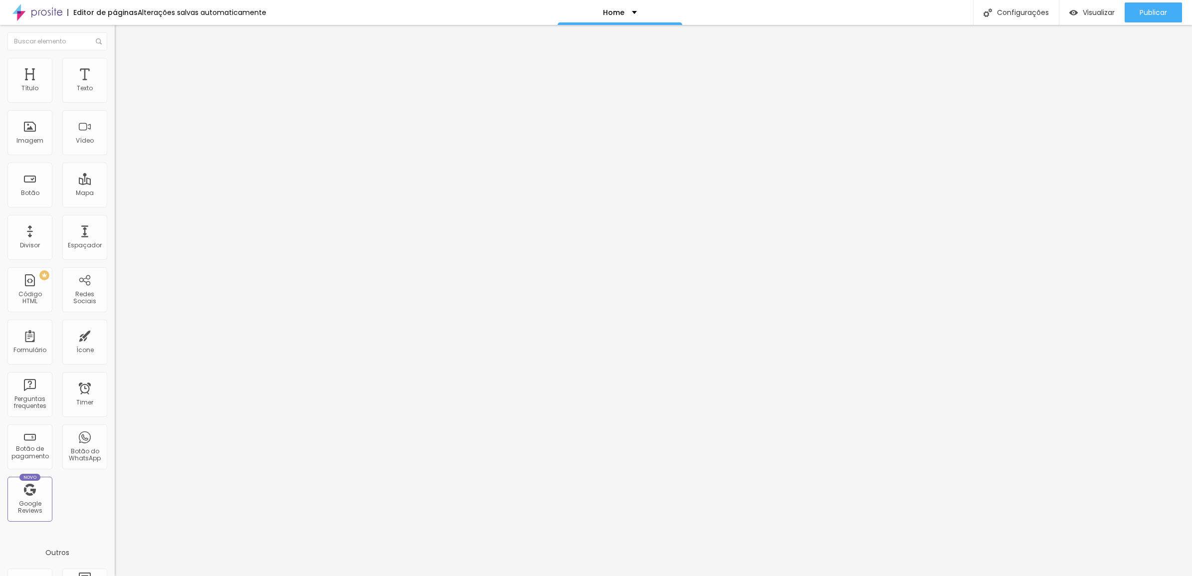
type input "45"
type input "50"
type input "45"
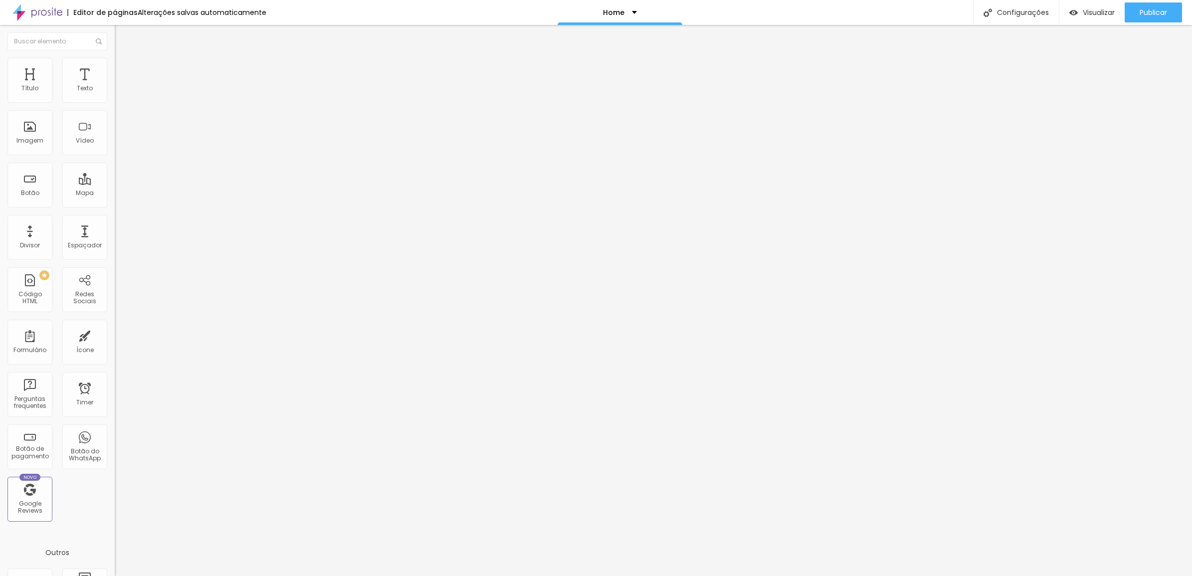
type input "45"
type input "35"
type input "25"
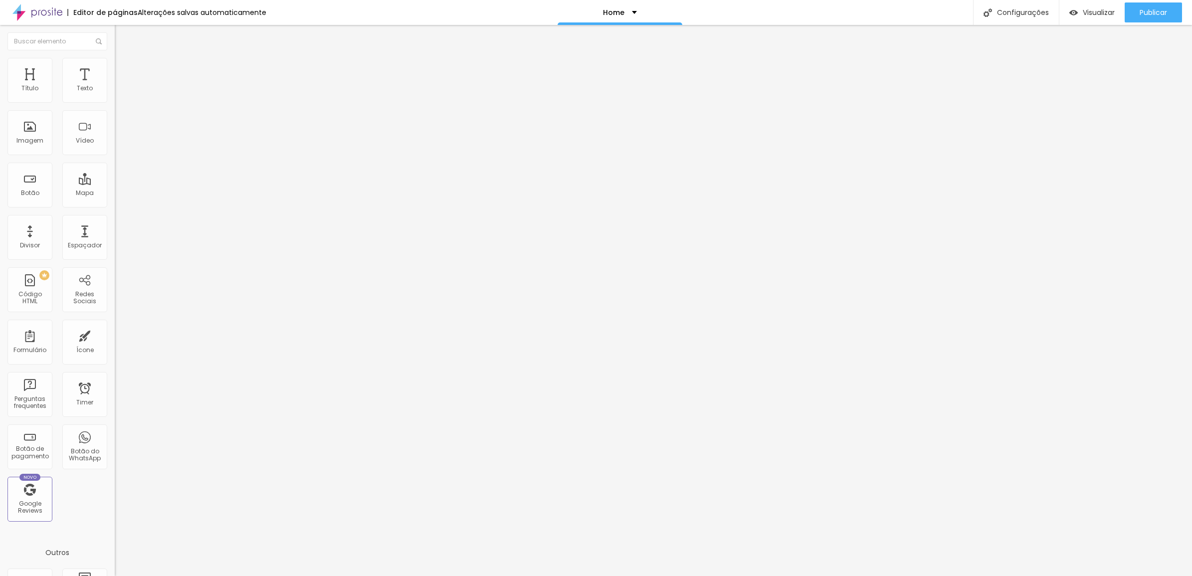
type input "20"
type input "15"
type input "10"
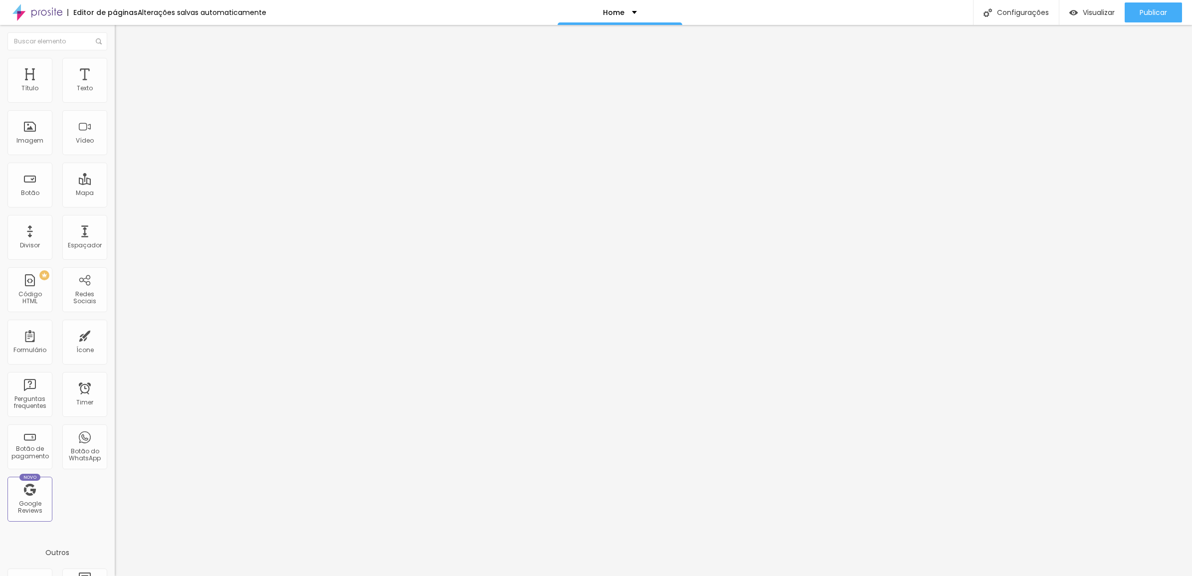
type input "10"
type input "5"
type input "0"
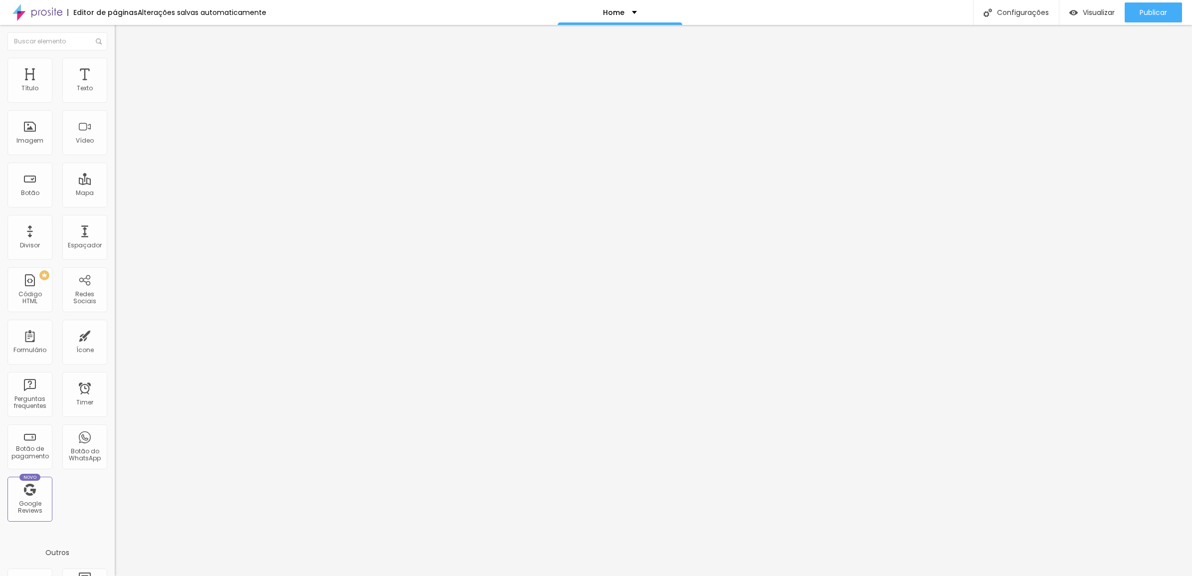
type input "10"
type input "30"
type input "50"
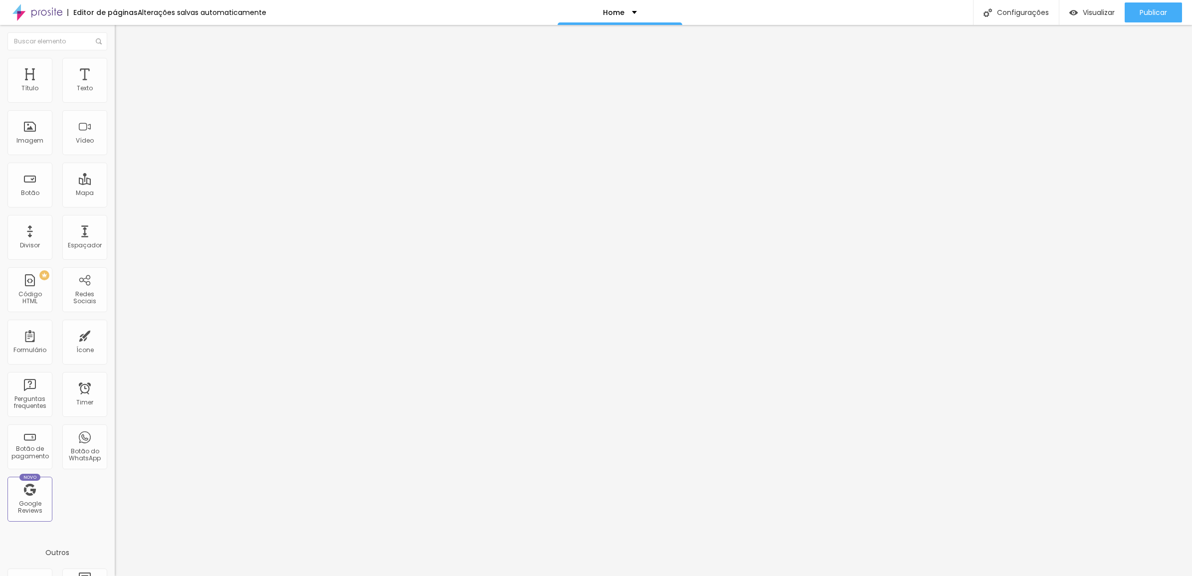
type input "50"
type input "45"
type input "30"
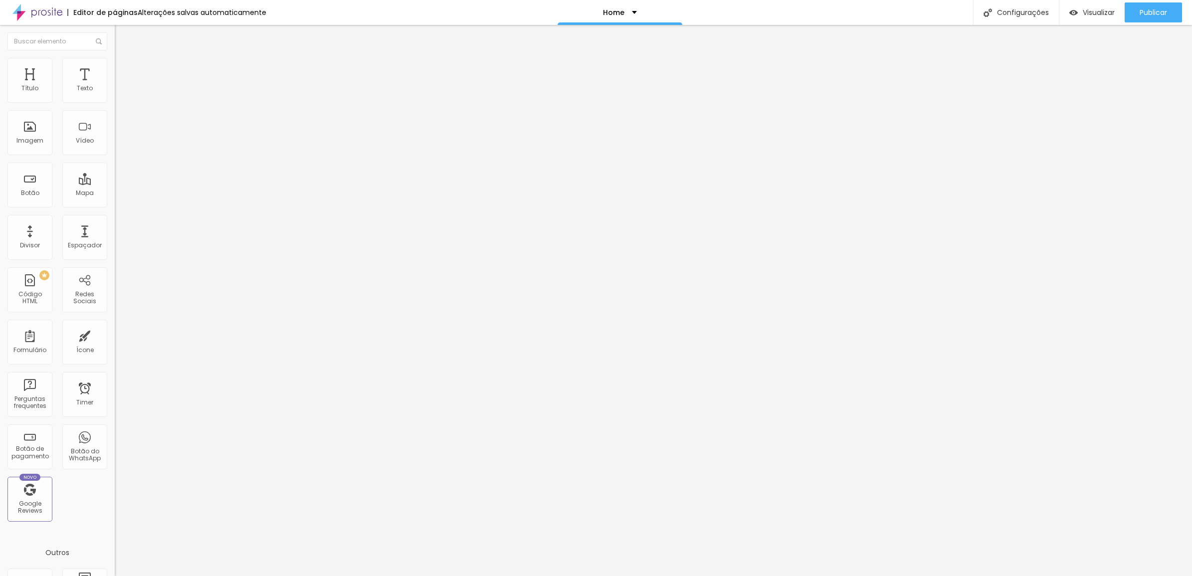
type input "20"
type input "15"
type input "10"
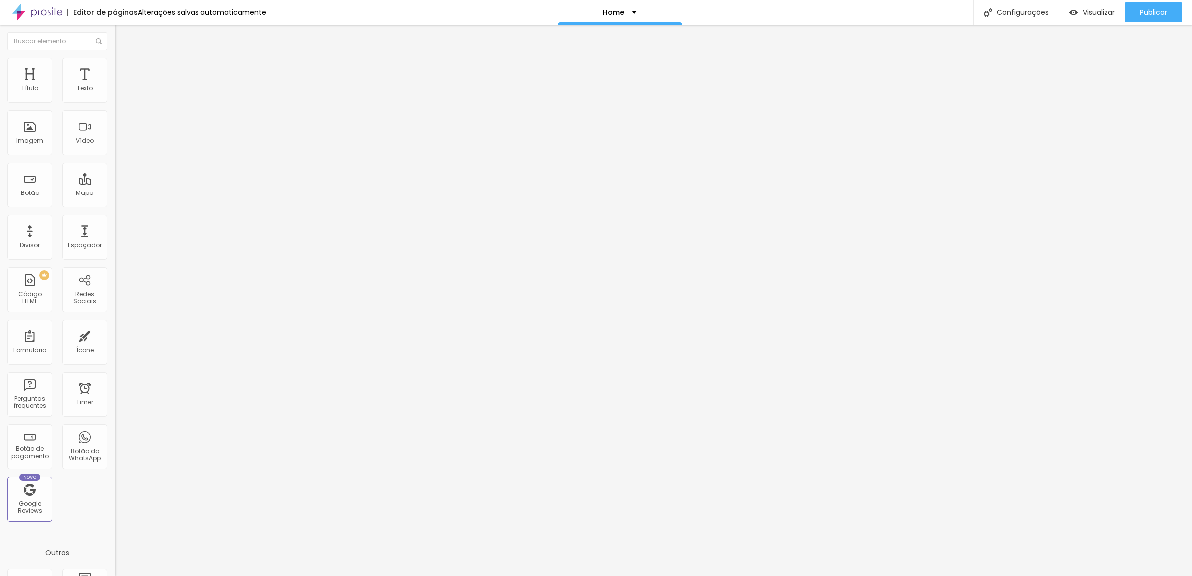
type input "10"
type input "5"
type input "0"
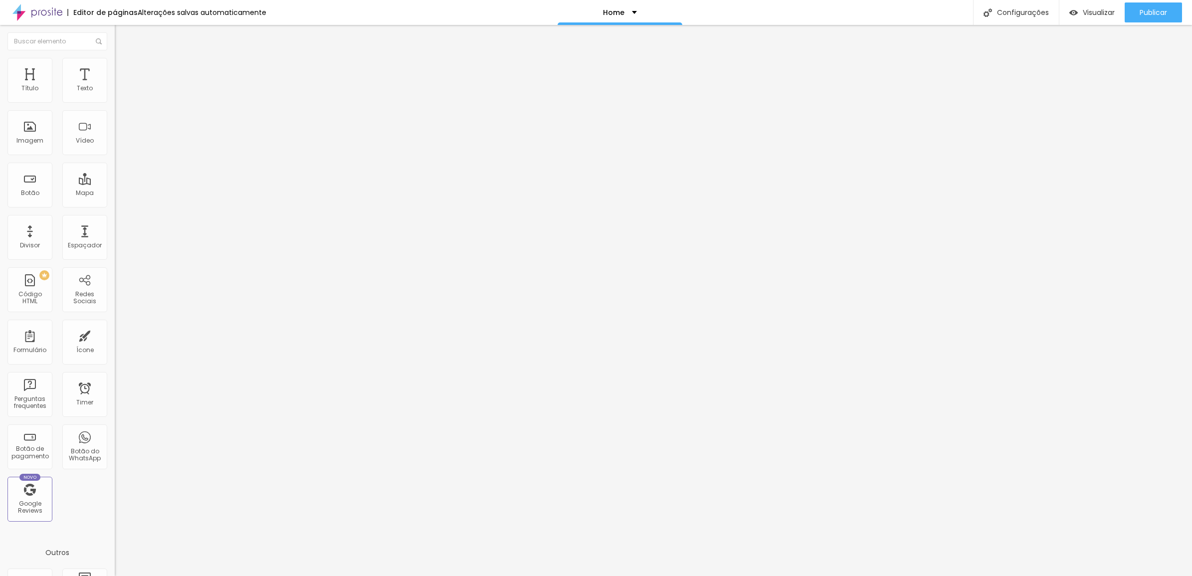
type input "10"
type input "25"
type input "40"
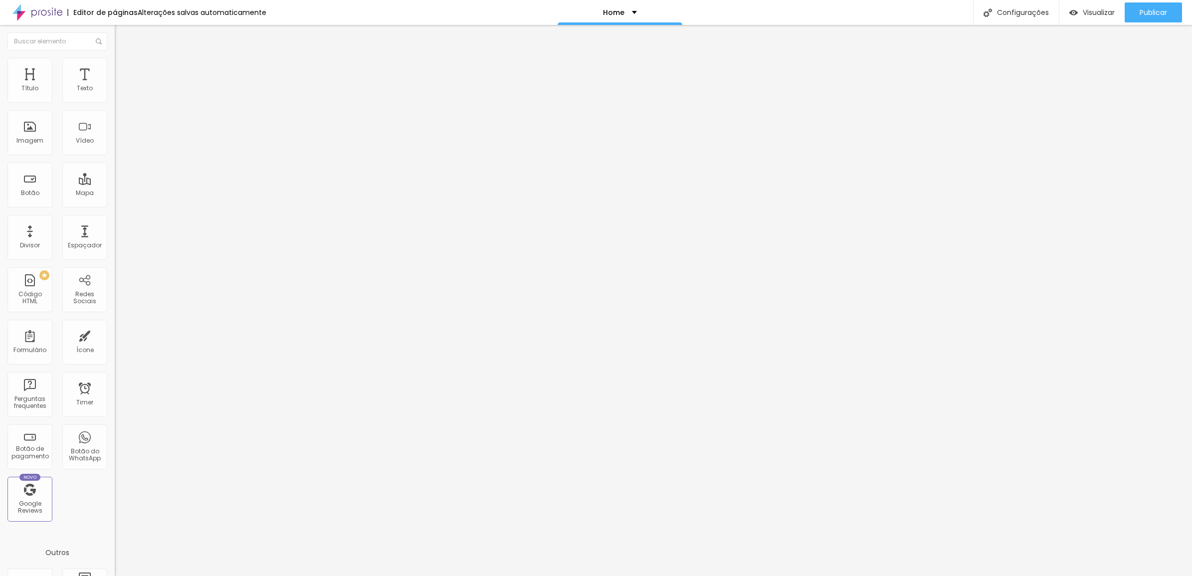
type input "40"
type input "50"
type input "10"
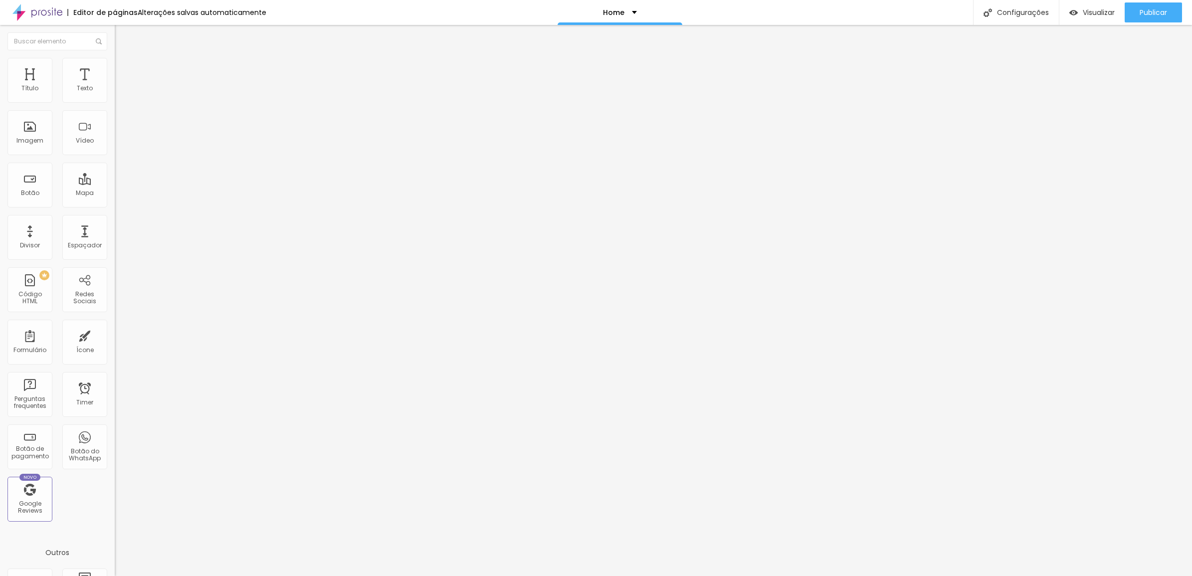
type input "0"
drag, startPoint x: 43, startPoint y: 100, endPoint x: 2, endPoint y: 78, distance: 46.0
type input "0"
click at [115, 193] on input "range" at bounding box center [147, 197] width 64 height 8
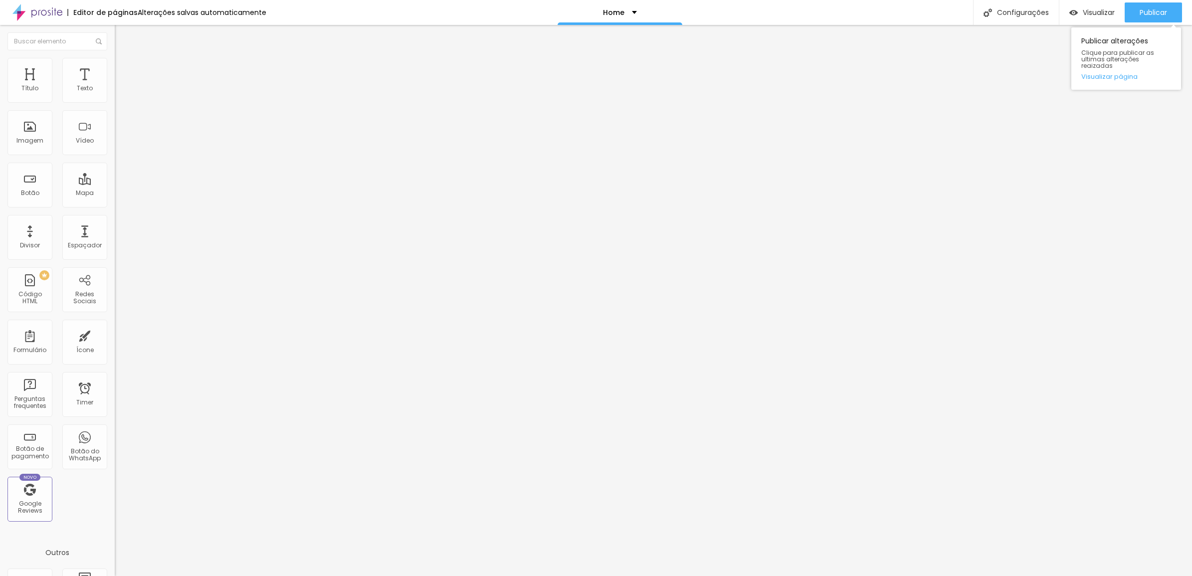
drag, startPoint x: 1134, startPoint y: 58, endPoint x: 1086, endPoint y: 60, distance: 48.4
click at [1086, 60] on span "Clique para publicar as ultimas alterações reaizadas" at bounding box center [1126, 59] width 90 height 20
